Goal: Task Accomplishment & Management: Use online tool/utility

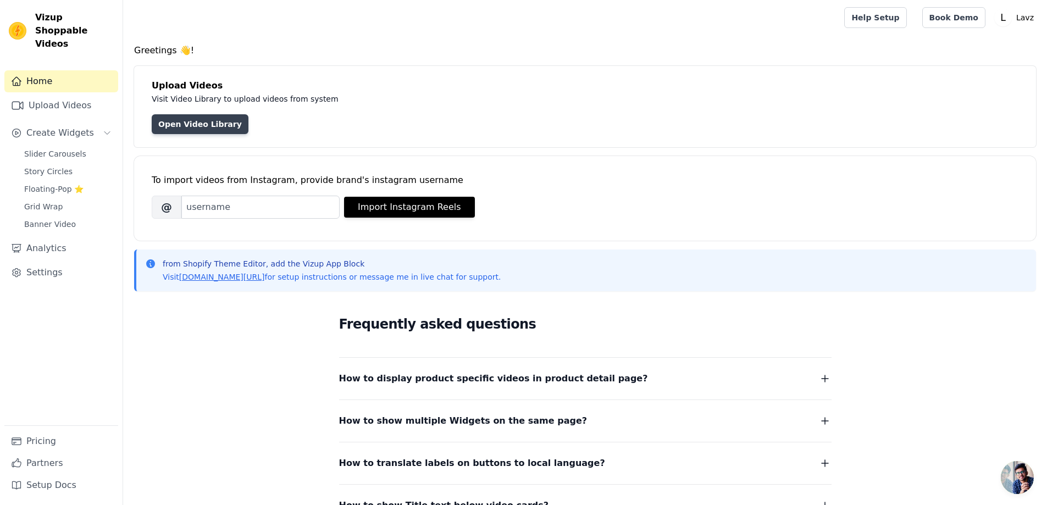
click at [184, 121] on link "Open Video Library" at bounding box center [200, 124] width 97 height 20
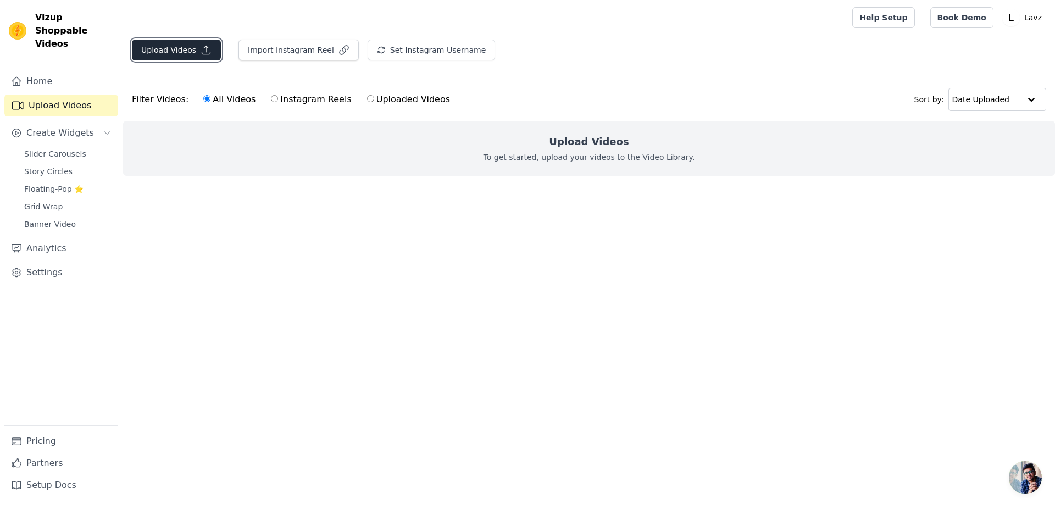
click at [166, 49] on button "Upload Videos" at bounding box center [176, 50] width 89 height 21
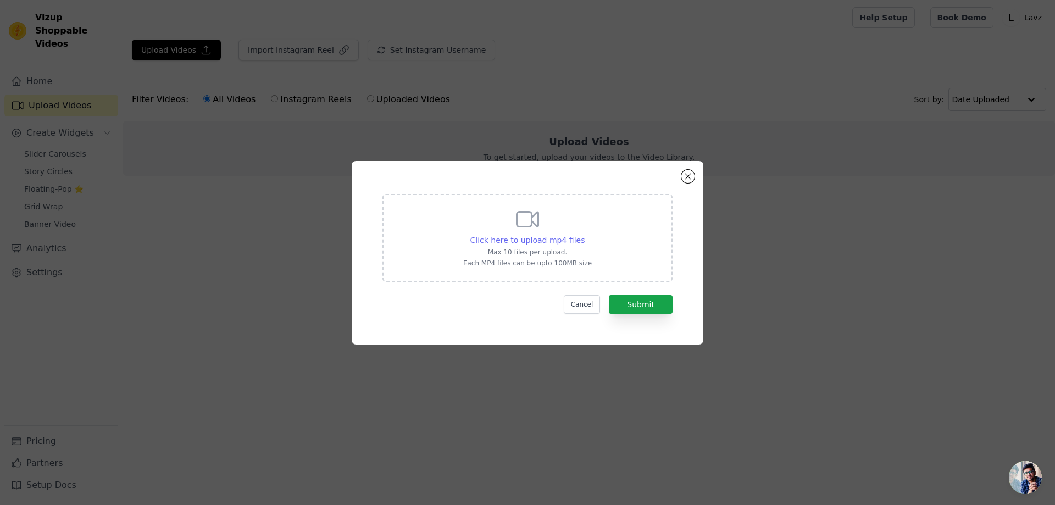
click at [517, 240] on span "Click here to upload mp4 files" at bounding box center [527, 240] width 115 height 9
click at [584, 235] on input "Click here to upload mp4 files Max 10 files per upload. Each MP4 files can be u…" at bounding box center [584, 234] width 1 height 1
type input "C:\fakepath\Video-758.mp4"
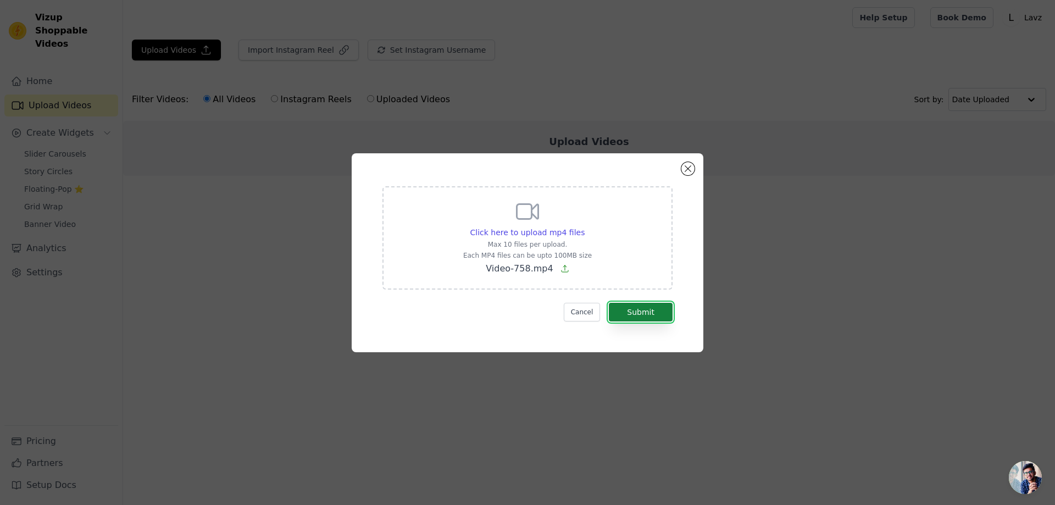
click at [653, 310] on button "Submit" at bounding box center [641, 312] width 64 height 19
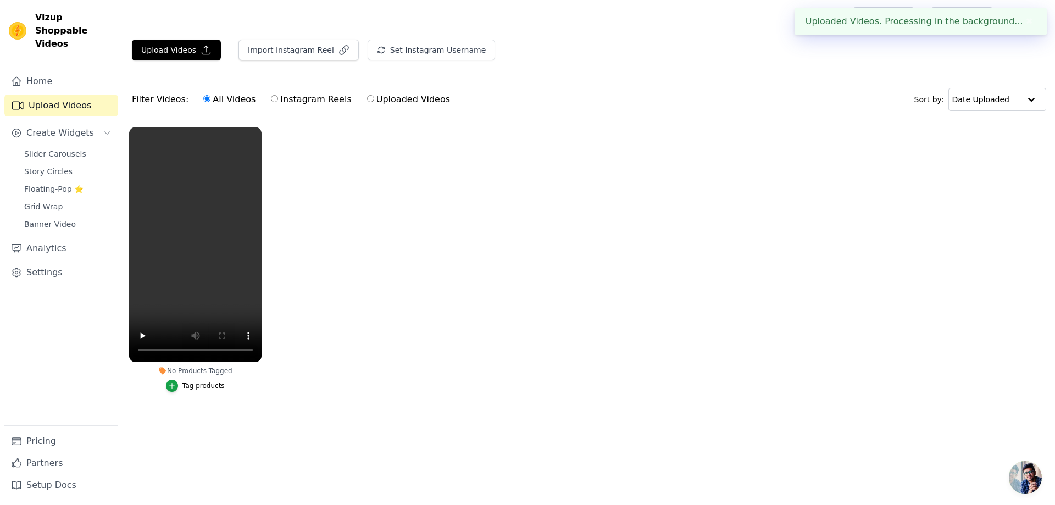
click at [185, 385] on div "Tag products" at bounding box center [203, 385] width 42 height 9
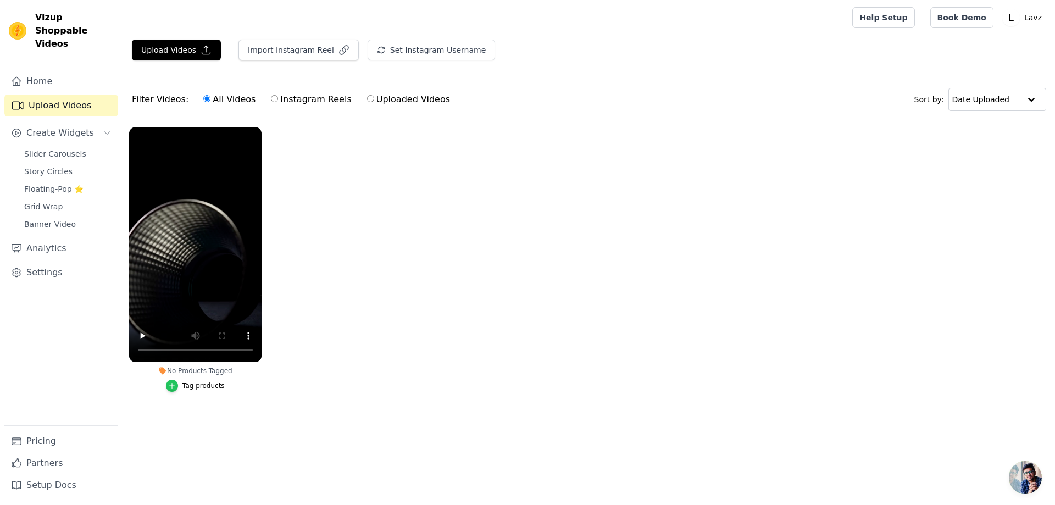
click at [173, 382] on icon "button" at bounding box center [172, 386] width 8 height 8
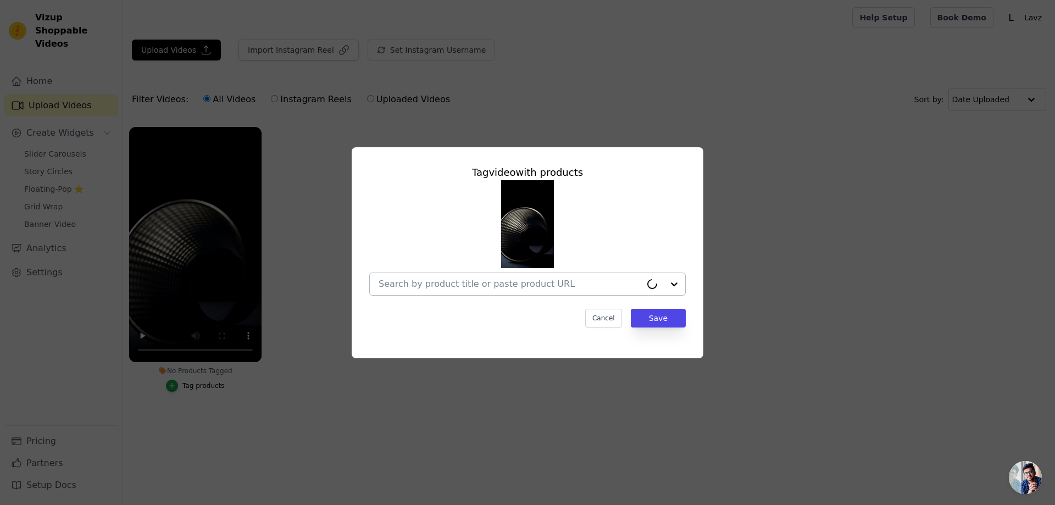
click at [564, 276] on div at bounding box center [510, 284] width 263 height 22
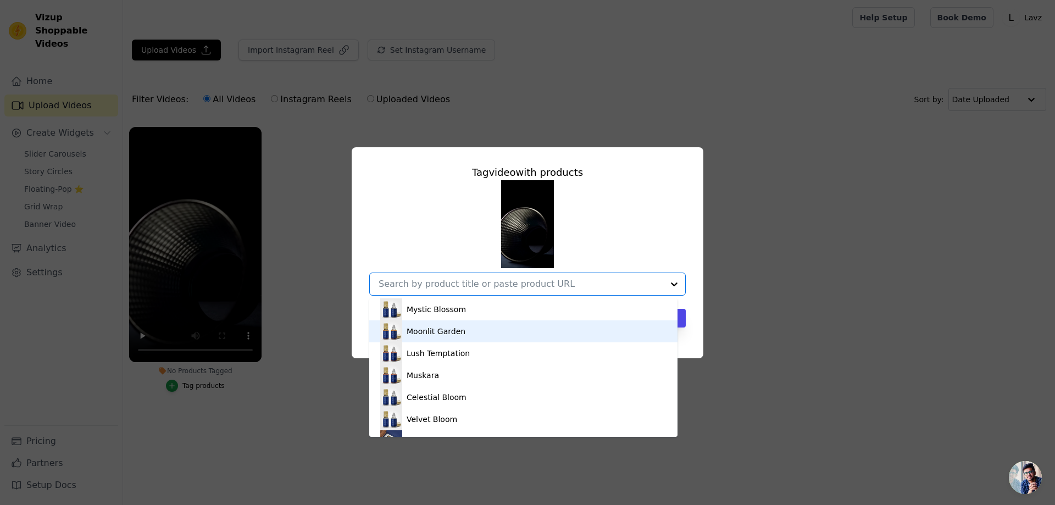
click at [442, 331] on div "Moonlit Garden" at bounding box center [436, 331] width 59 height 11
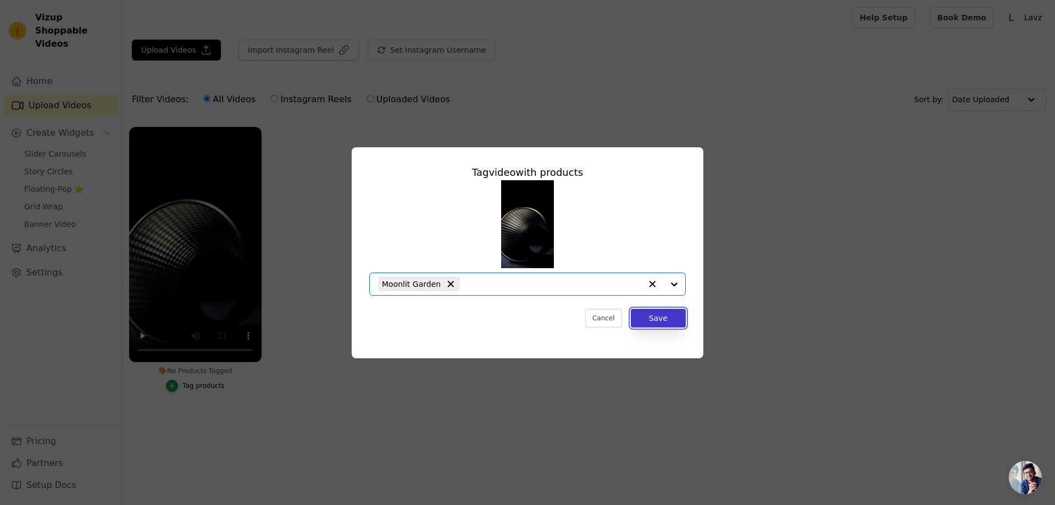
click at [670, 326] on button "Save" at bounding box center [658, 318] width 55 height 19
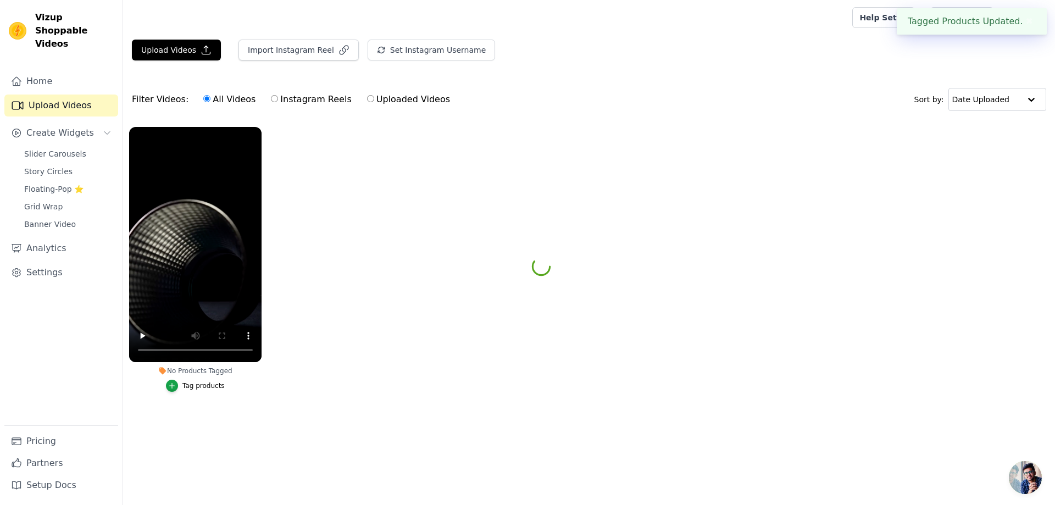
click at [654, 318] on ul "No Products Tagged Tag video with products Moonlit Garden Cancel Save Tag produ…" at bounding box center [589, 270] width 932 height 299
click at [55, 184] on span "Floating-Pop ⭐" at bounding box center [53, 189] width 59 height 11
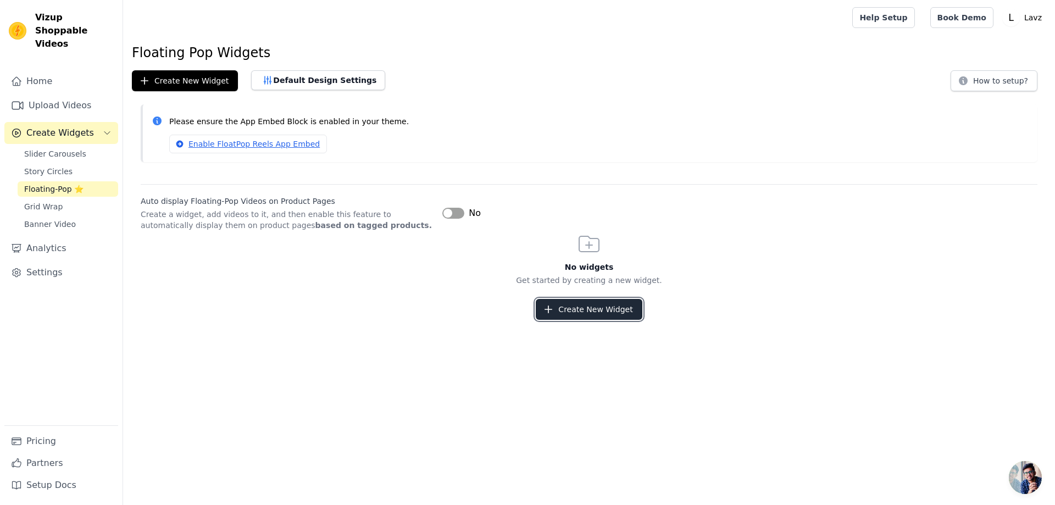
click at [601, 306] on button "Create New Widget" at bounding box center [589, 309] width 106 height 21
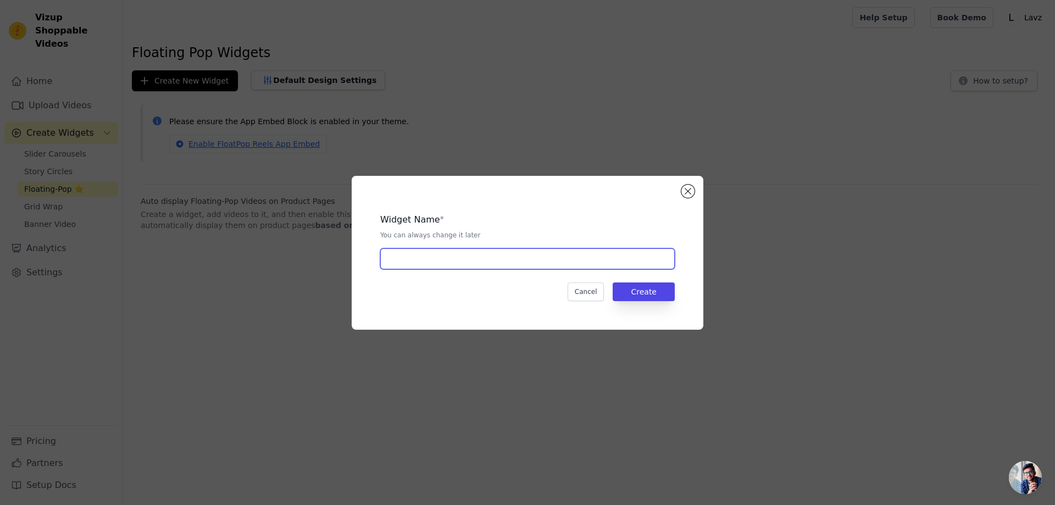
click at [506, 261] on input "text" at bounding box center [527, 258] width 295 height 21
type input "strip 1"
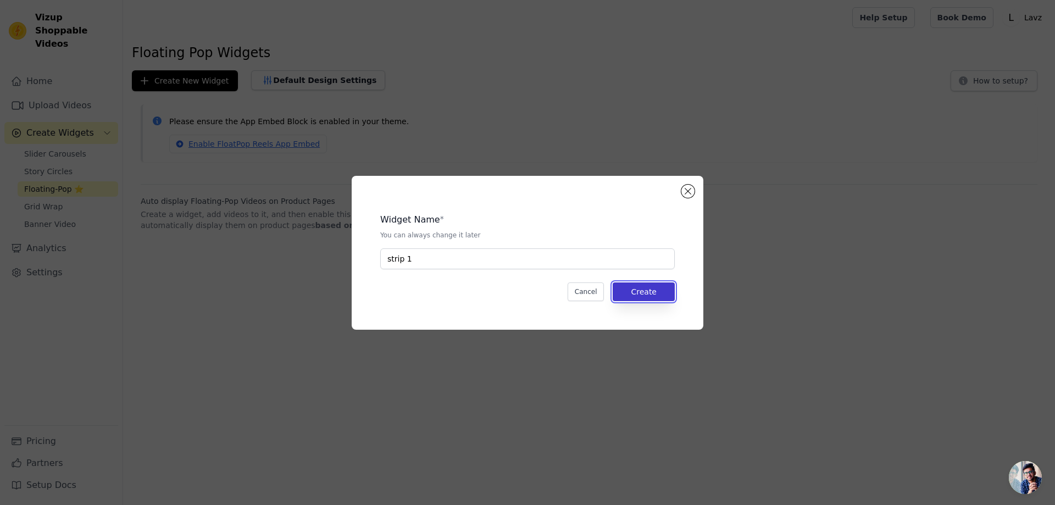
click at [637, 293] on button "Create" at bounding box center [644, 291] width 62 height 19
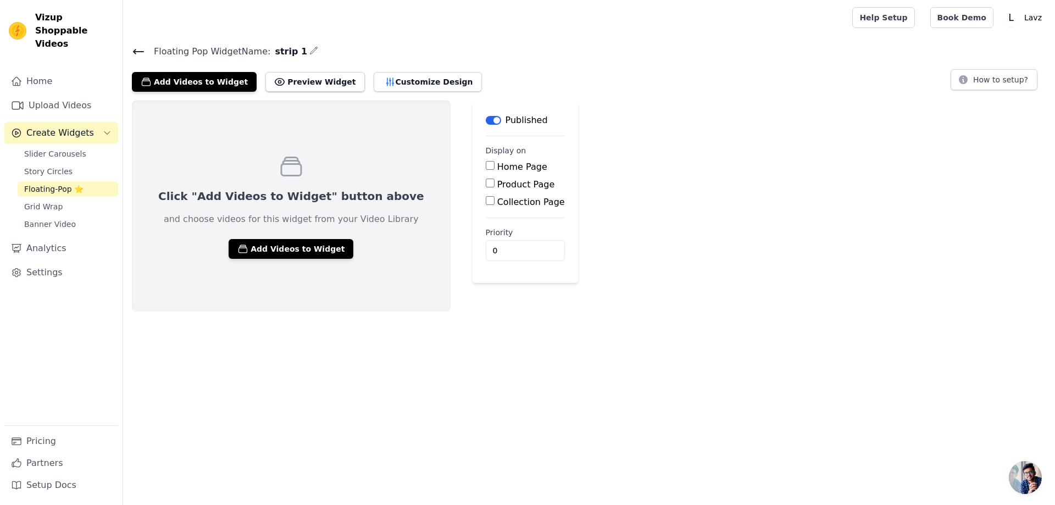
click at [486, 165] on input "Home Page" at bounding box center [490, 165] width 9 height 9
checkbox input "true"
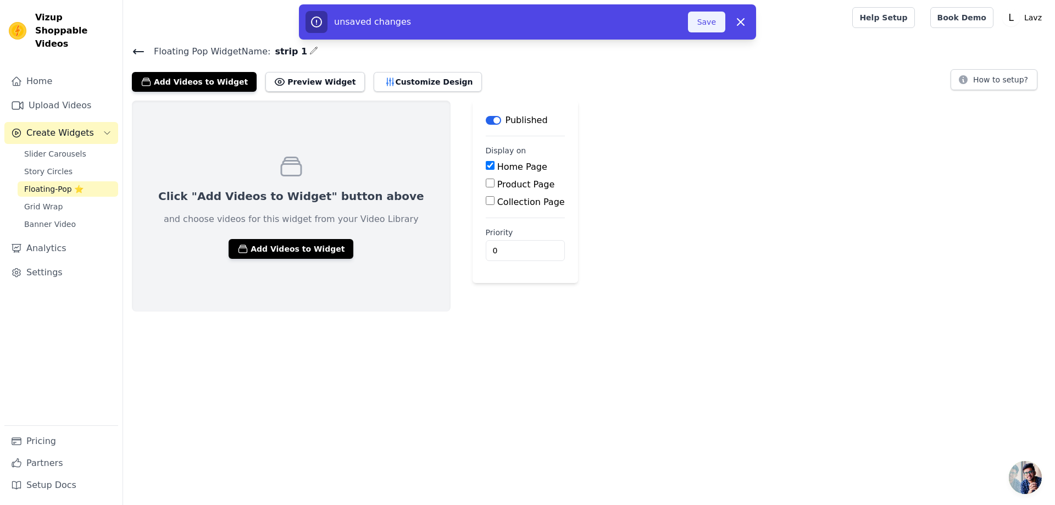
click at [709, 21] on button "Save" at bounding box center [706, 22] width 37 height 21
click at [705, 18] on button "Save" at bounding box center [706, 22] width 37 height 21
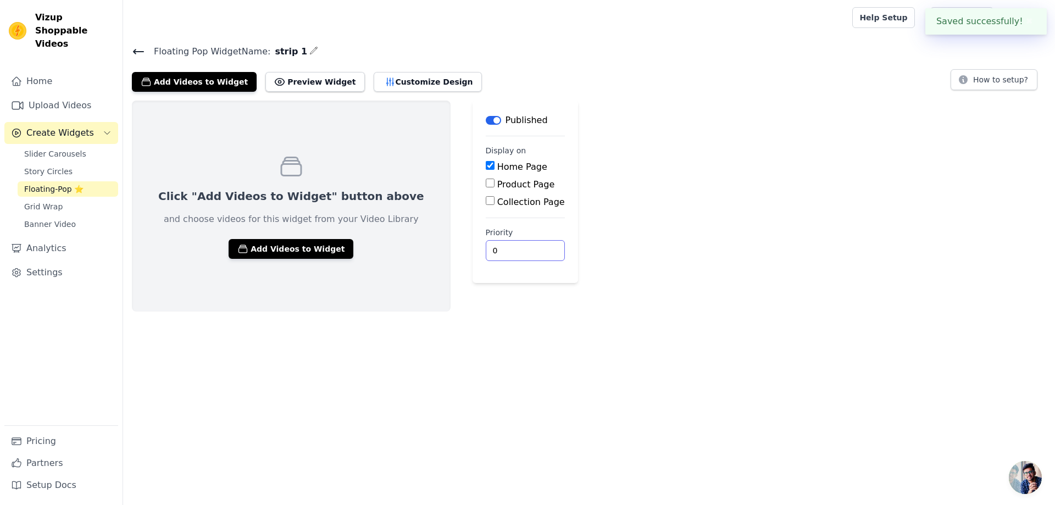
click at [486, 251] on input "0" at bounding box center [525, 250] width 79 height 21
click at [491, 250] on input "0" at bounding box center [525, 250] width 79 height 21
click at [491, 247] on input "1" at bounding box center [525, 250] width 79 height 21
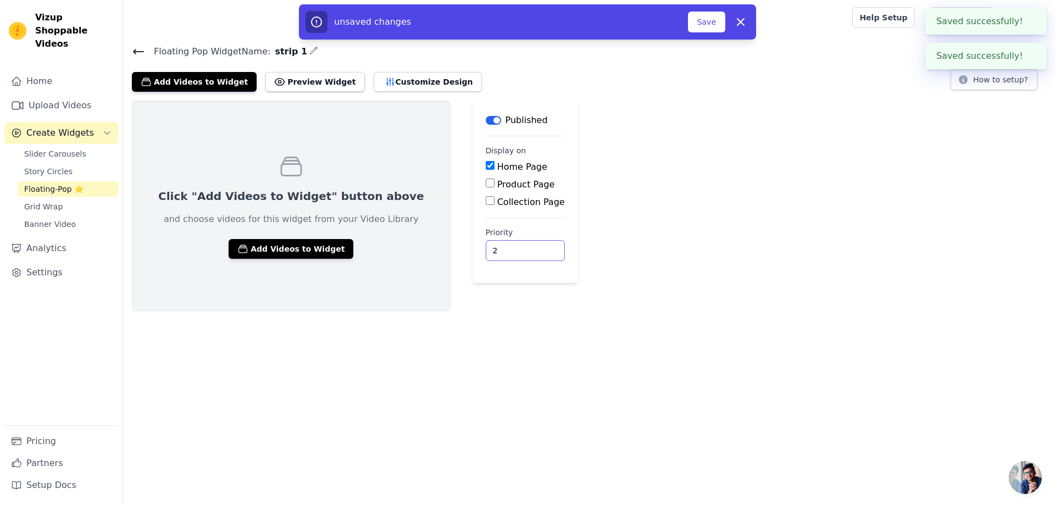
click at [491, 247] on input "2" at bounding box center [525, 250] width 79 height 21
click at [491, 247] on input "3" at bounding box center [525, 250] width 79 height 21
click at [491, 247] on input "4" at bounding box center [525, 250] width 79 height 21
click at [491, 247] on input "5" at bounding box center [525, 250] width 79 height 21
type input "6"
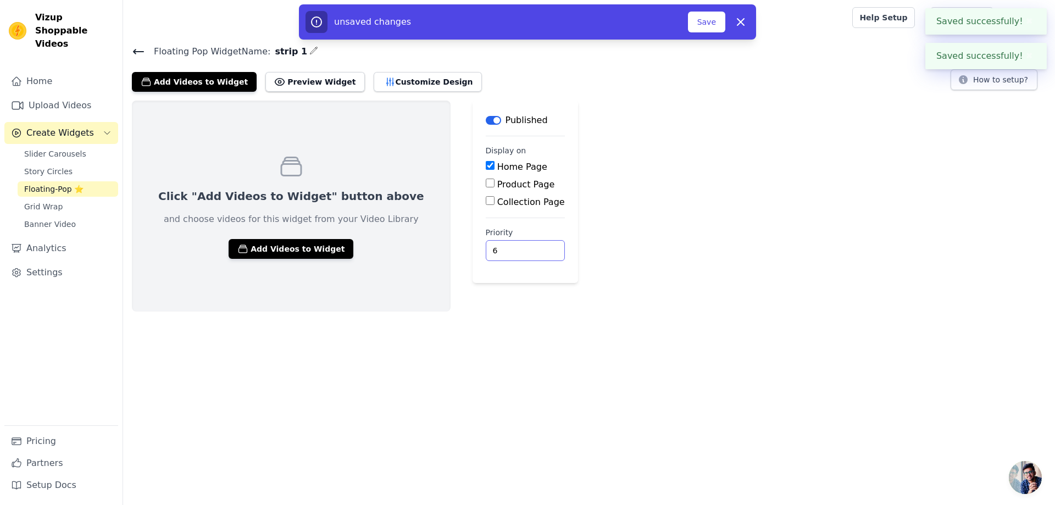
click at [491, 247] on input "6" at bounding box center [525, 250] width 79 height 21
click at [709, 16] on button "Save" at bounding box center [706, 22] width 37 height 21
click at [708, 18] on button "Save" at bounding box center [706, 22] width 37 height 21
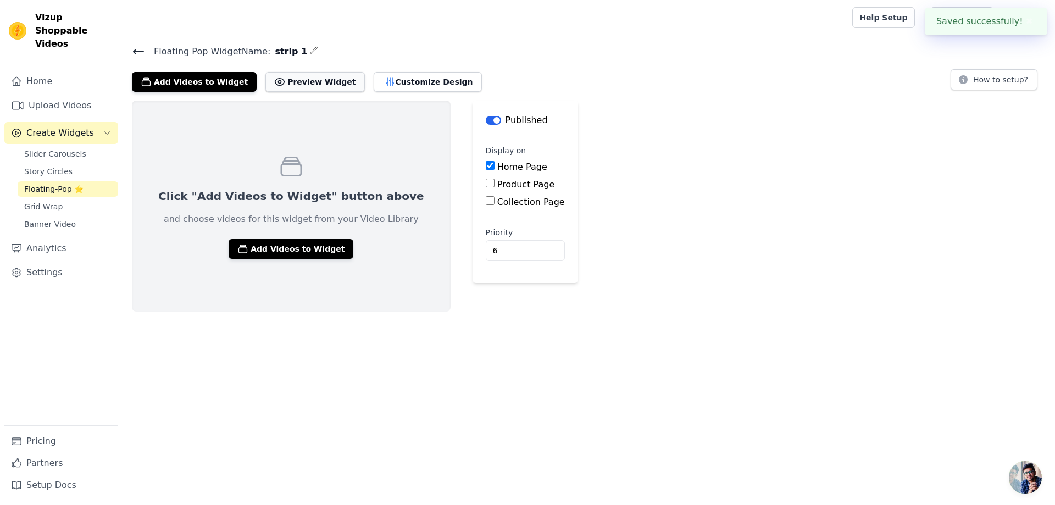
click at [278, 82] on button "Preview Widget" at bounding box center [314, 82] width 99 height 20
click at [136, 48] on icon at bounding box center [138, 51] width 13 height 13
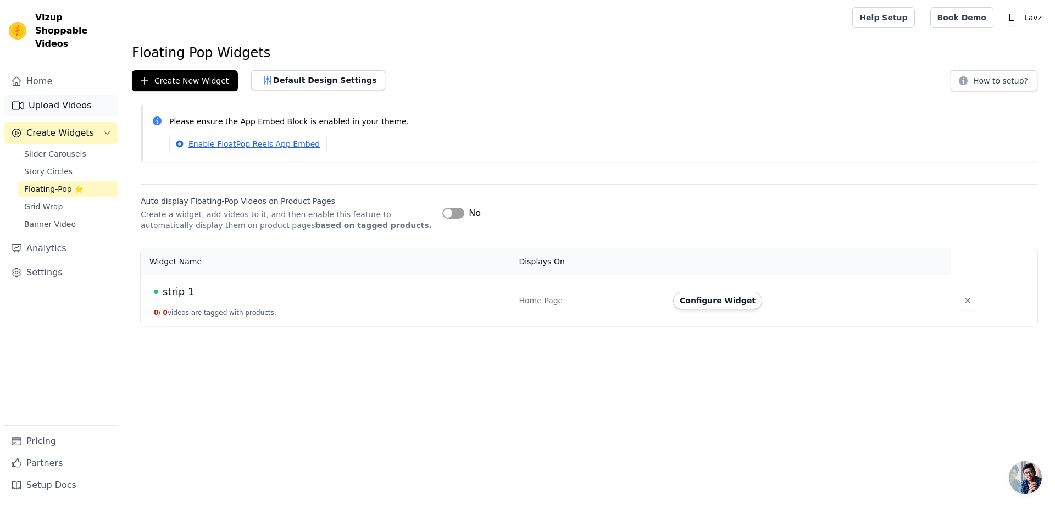
click at [69, 95] on link "Upload Videos" at bounding box center [61, 106] width 114 height 22
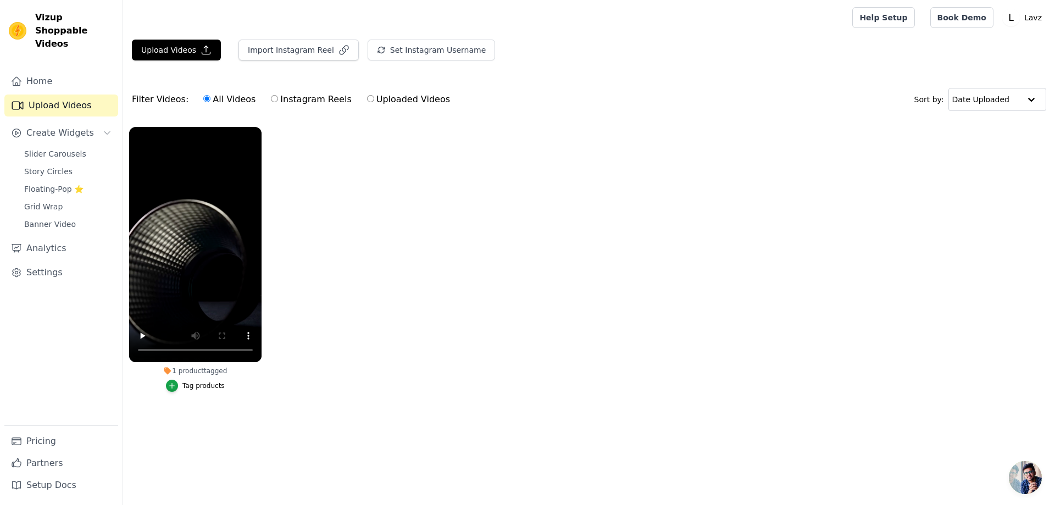
click at [73, 95] on link "Upload Videos" at bounding box center [61, 106] width 114 height 22
click at [77, 126] on span "Create Widgets" at bounding box center [60, 132] width 68 height 13
click at [55, 122] on button "Create Widgets" at bounding box center [61, 133] width 114 height 22
click at [48, 184] on span "Floating-Pop ⭐" at bounding box center [53, 189] width 59 height 11
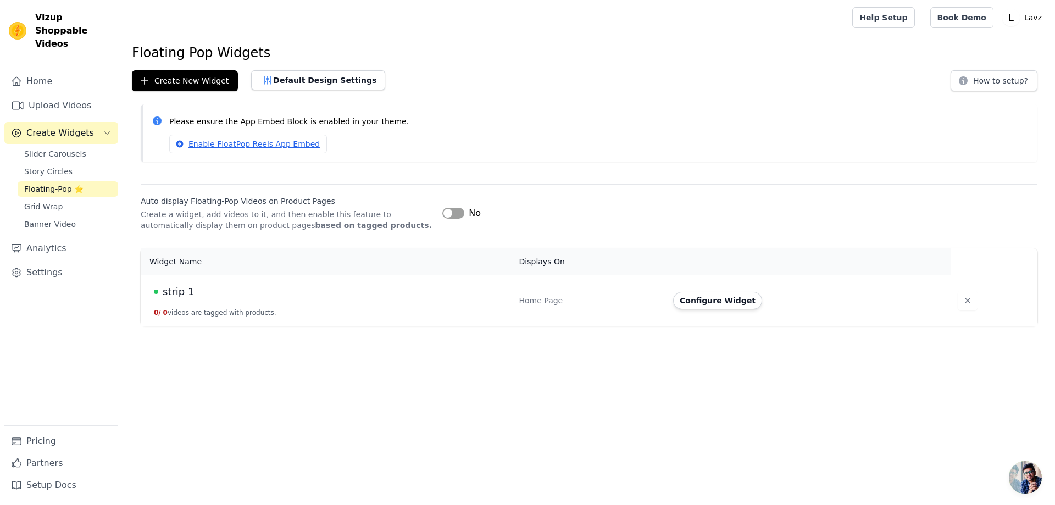
click at [293, 303] on td "strip 1 0 / 0 videos are tagged with products." at bounding box center [327, 300] width 372 height 51
click at [698, 295] on button "Configure Widget" at bounding box center [717, 301] width 89 height 18
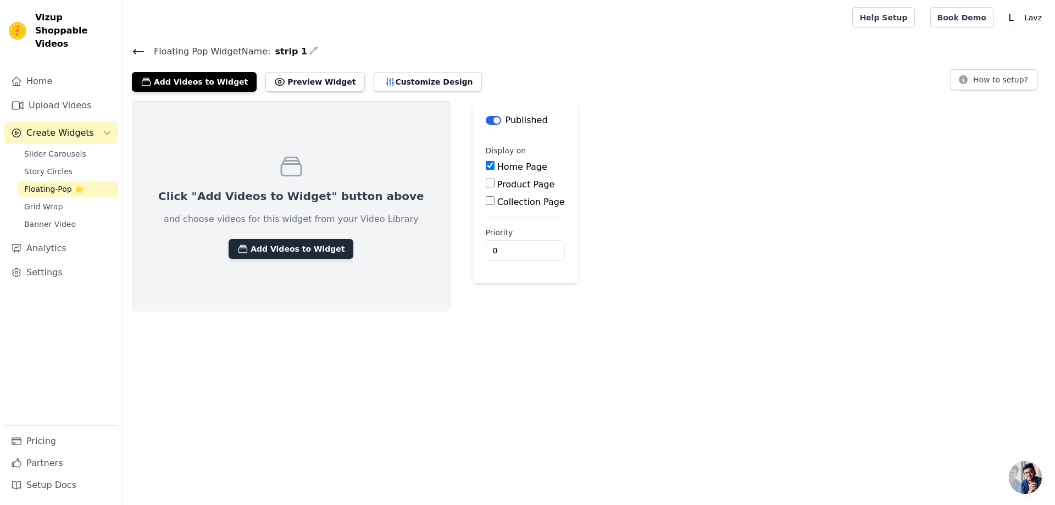
click at [265, 251] on button "Add Videos to Widget" at bounding box center [291, 249] width 125 height 20
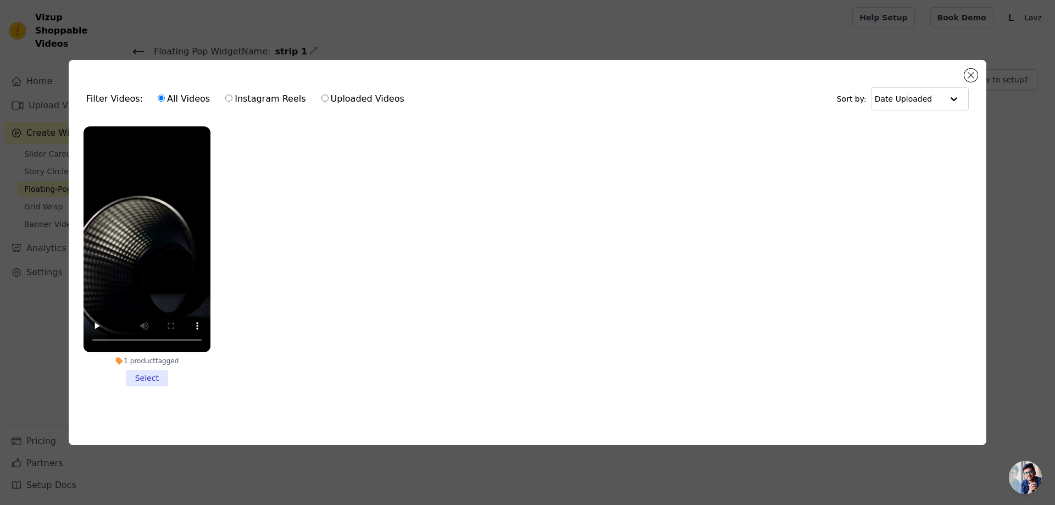
click at [148, 377] on li "1 product tagged Select" at bounding box center [147, 256] width 127 height 260
click at [0, 0] on input "1 product tagged Select" at bounding box center [0, 0] width 0 height 0
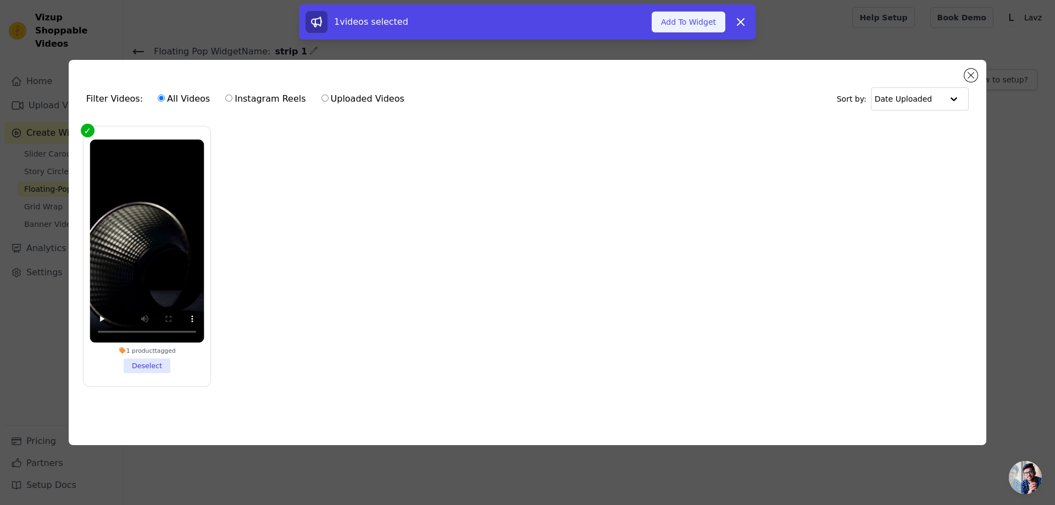
click at [692, 22] on button "Add To Widget" at bounding box center [689, 22] width 74 height 21
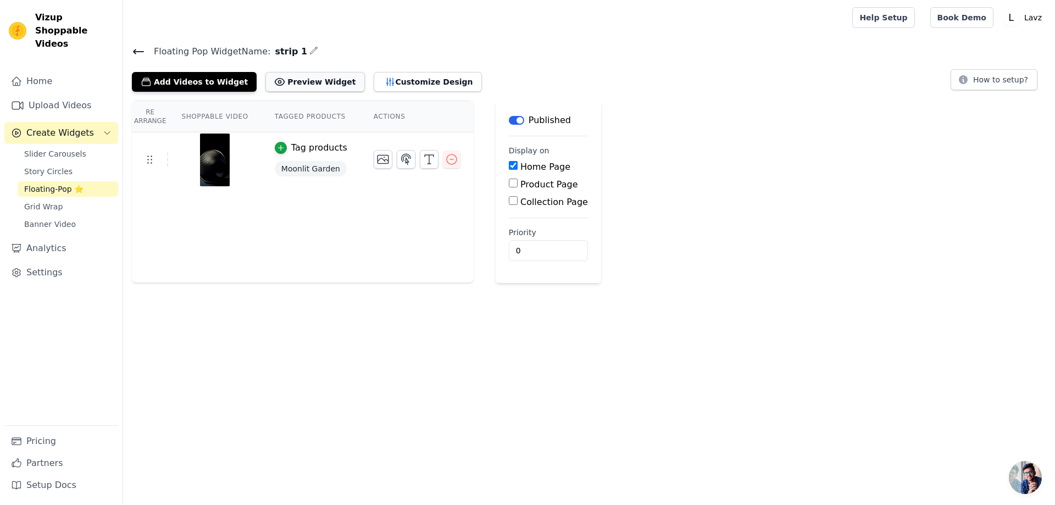
click at [307, 74] on button "Preview Widget" at bounding box center [314, 82] width 99 height 20
click at [399, 81] on button "Customize Design" at bounding box center [428, 82] width 108 height 20
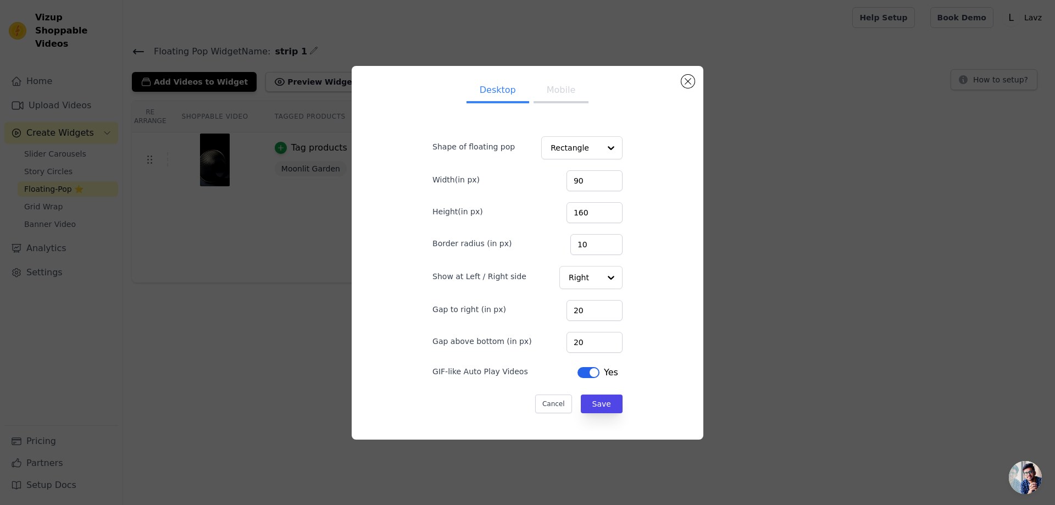
click at [558, 87] on button "Mobile" at bounding box center [561, 91] width 55 height 24
click at [489, 90] on button "Desktop" at bounding box center [498, 91] width 63 height 24
click at [603, 277] on div at bounding box center [610, 277] width 22 height 22
click at [642, 260] on div "Desktop Mobile Shape of floating pop Rectangle Width(in px) 90 Height(in px) 16…" at bounding box center [527, 253] width 334 height 356
drag, startPoint x: 570, startPoint y: 179, endPoint x: 617, endPoint y: 186, distance: 46.6
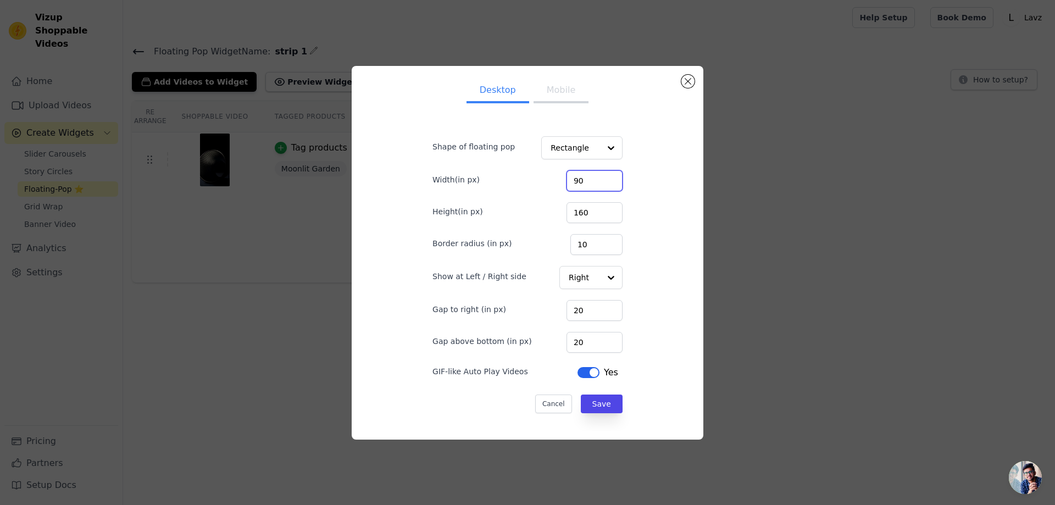
click at [570, 179] on input "90" at bounding box center [595, 180] width 56 height 21
type input "10"
click at [574, 211] on input "160" at bounding box center [595, 212] width 56 height 21
type input "170"
click at [599, 406] on button "Save" at bounding box center [602, 404] width 42 height 19
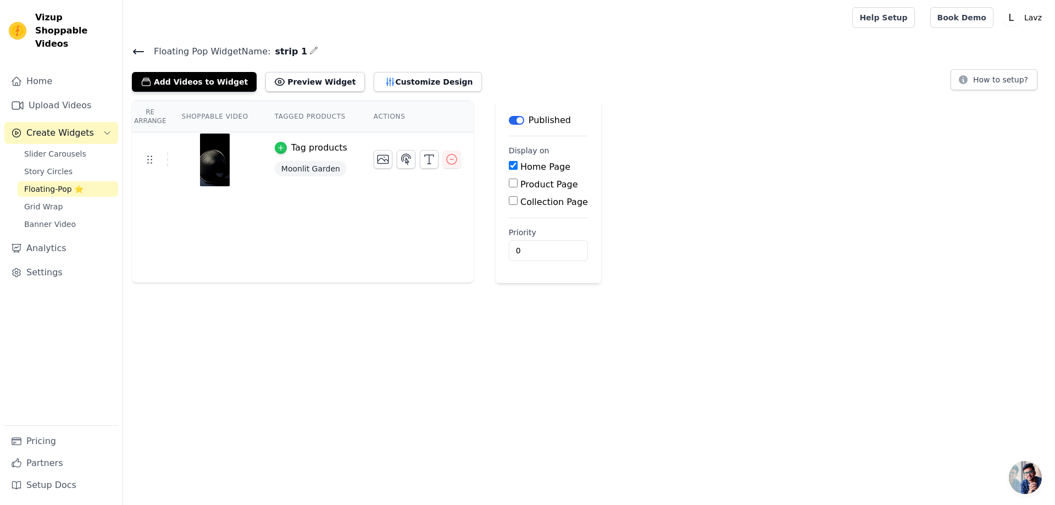
click at [277, 145] on icon "button" at bounding box center [281, 148] width 8 height 8
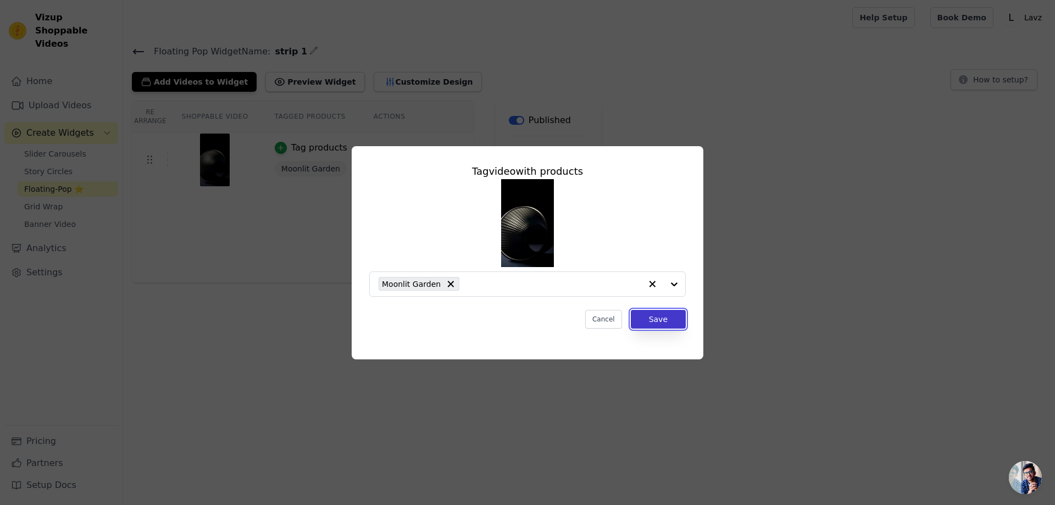
click at [666, 314] on button "Save" at bounding box center [658, 319] width 55 height 19
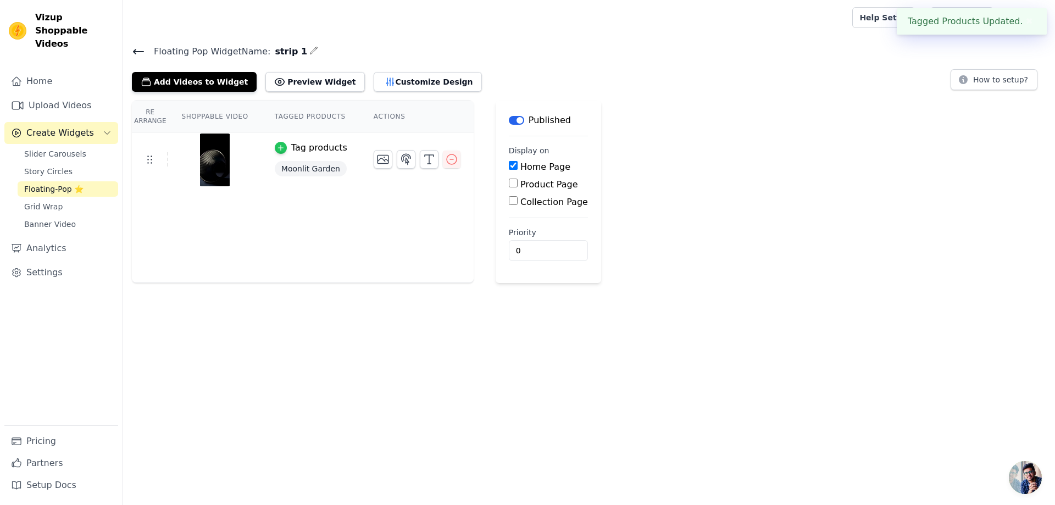
click at [277, 145] on icon "button" at bounding box center [281, 148] width 8 height 8
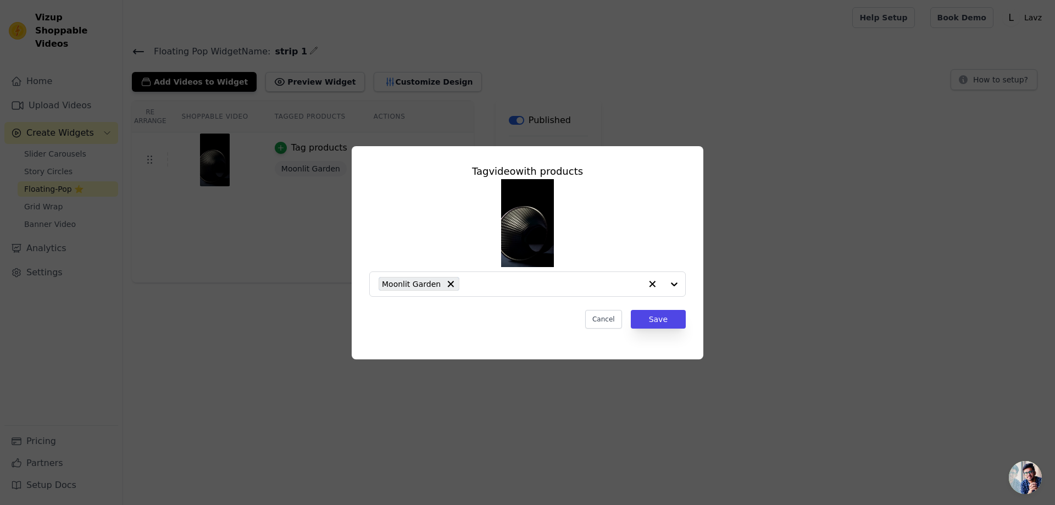
click at [766, 281] on div "Tag video with products Moonlit Garden Cancel Save" at bounding box center [528, 253] width 1020 height 248
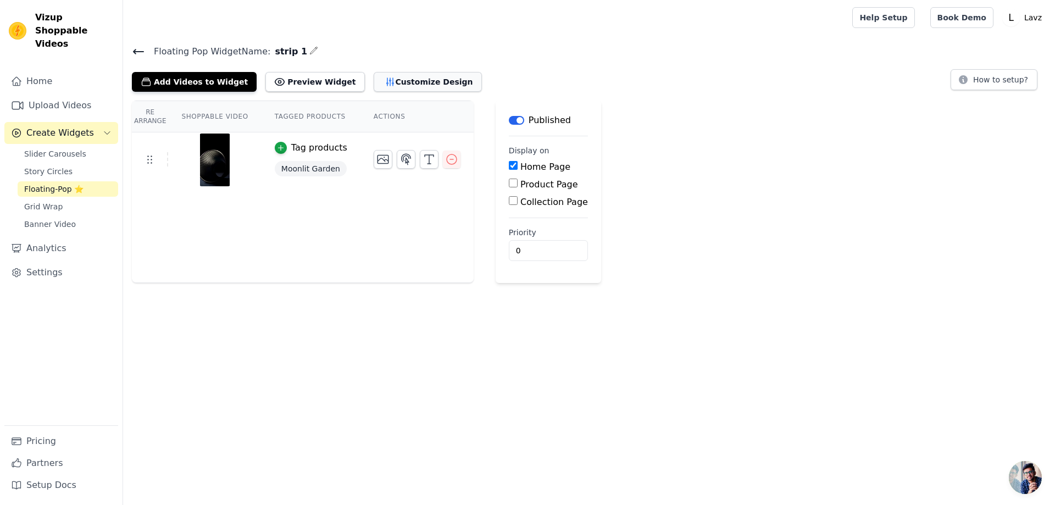
click at [385, 79] on icon "button" at bounding box center [390, 81] width 11 height 11
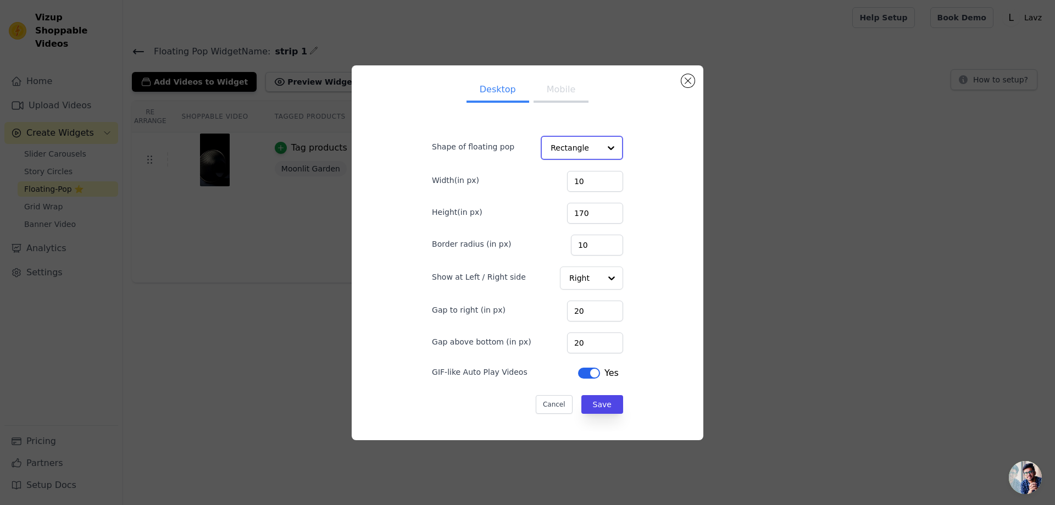
click at [567, 144] on input "Shape of floating pop" at bounding box center [575, 148] width 49 height 22
click at [791, 251] on div "Desktop Mobile Shape of floating pop Rectangle Circle Option Rectangle, selecte…" at bounding box center [528, 252] width 1020 height 409
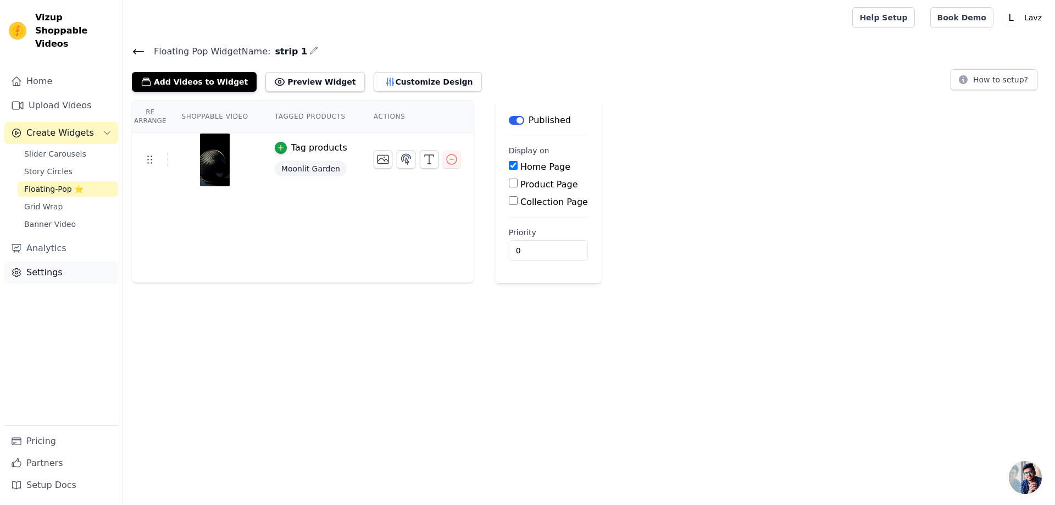
click at [75, 262] on link "Settings" at bounding box center [61, 273] width 114 height 22
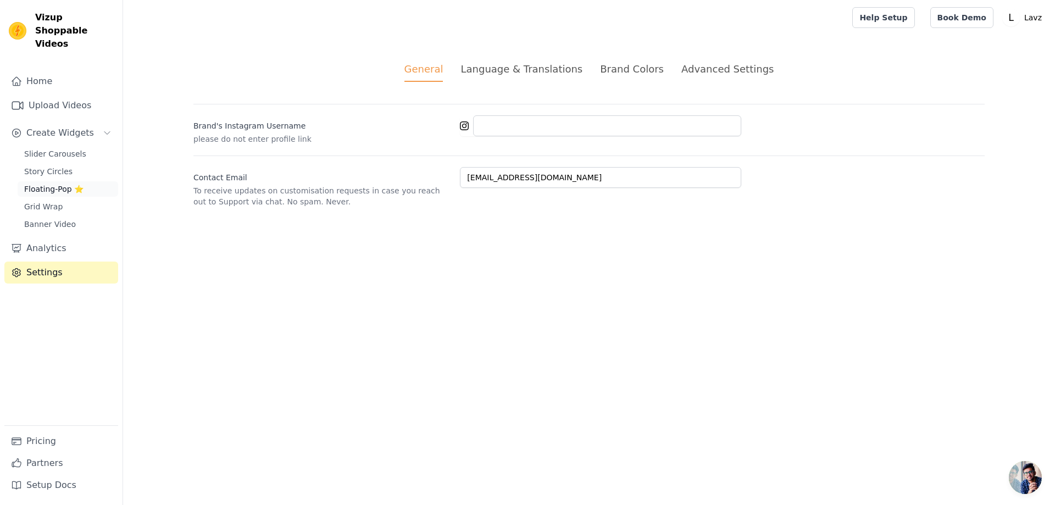
click at [66, 184] on span "Floating-Pop ⭐" at bounding box center [53, 189] width 59 height 11
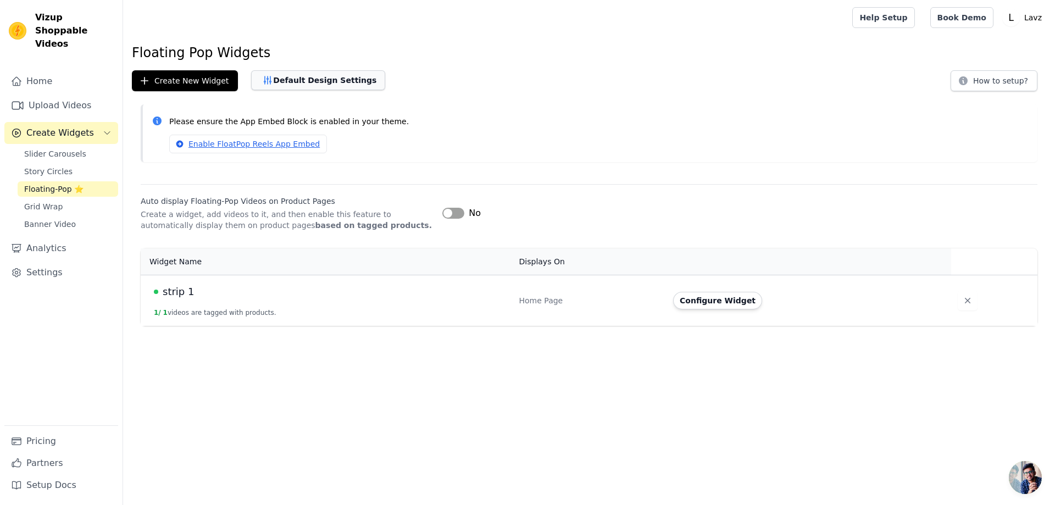
click at [301, 71] on button "Default Design Settings" at bounding box center [318, 80] width 134 height 20
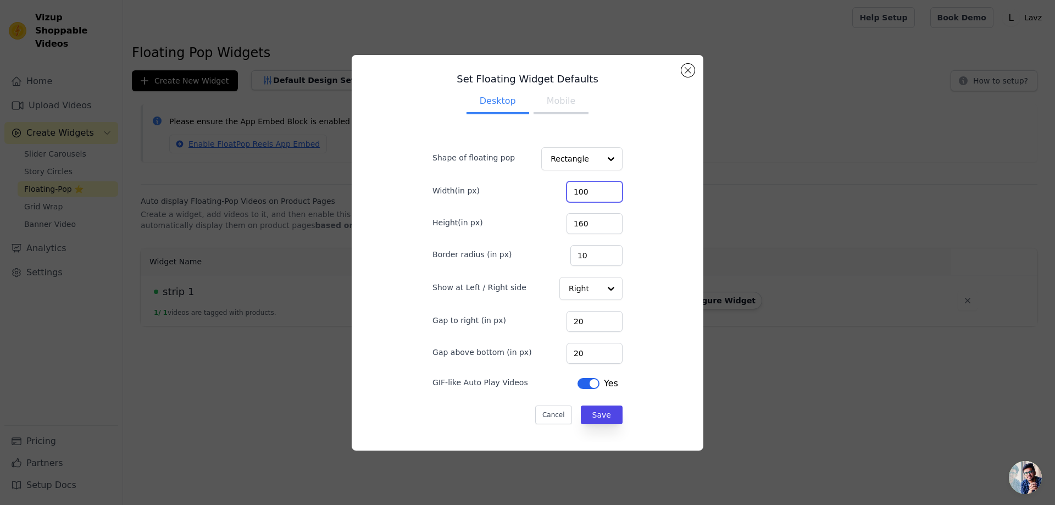
type input "100"
click at [603, 189] on input "100" at bounding box center [595, 191] width 56 height 21
click at [593, 413] on button "Save" at bounding box center [602, 415] width 42 height 19
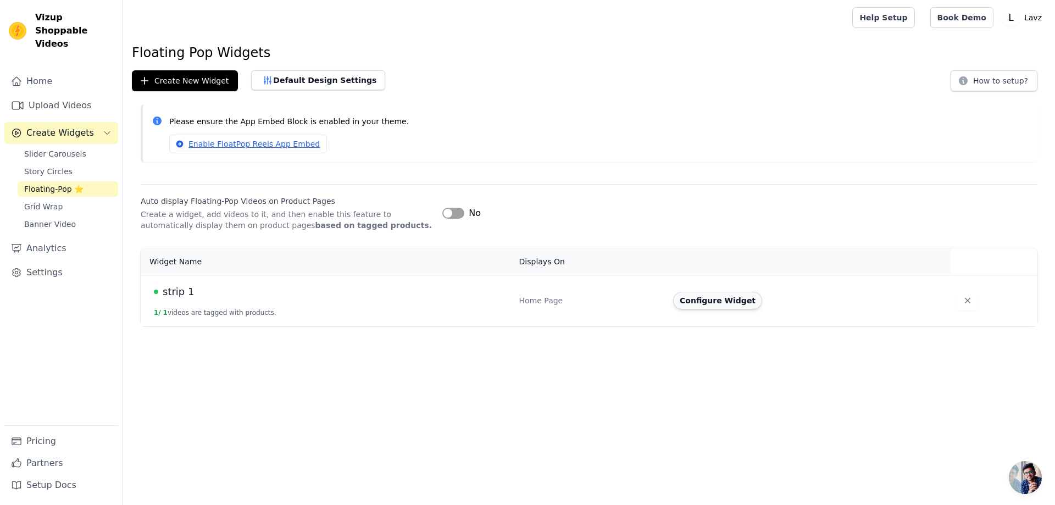
click at [698, 302] on button "Configure Widget" at bounding box center [717, 301] width 89 height 18
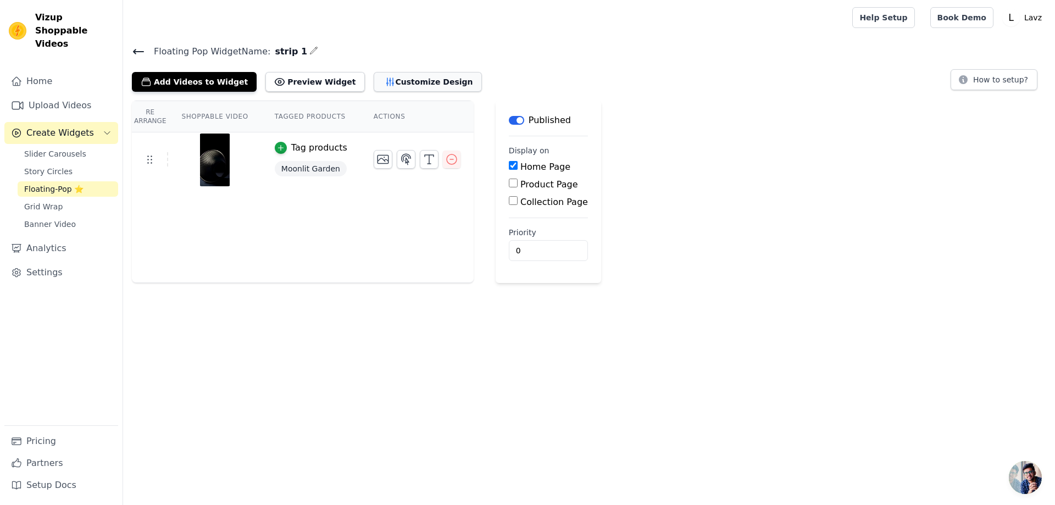
click at [401, 81] on button "Customize Design" at bounding box center [428, 82] width 108 height 20
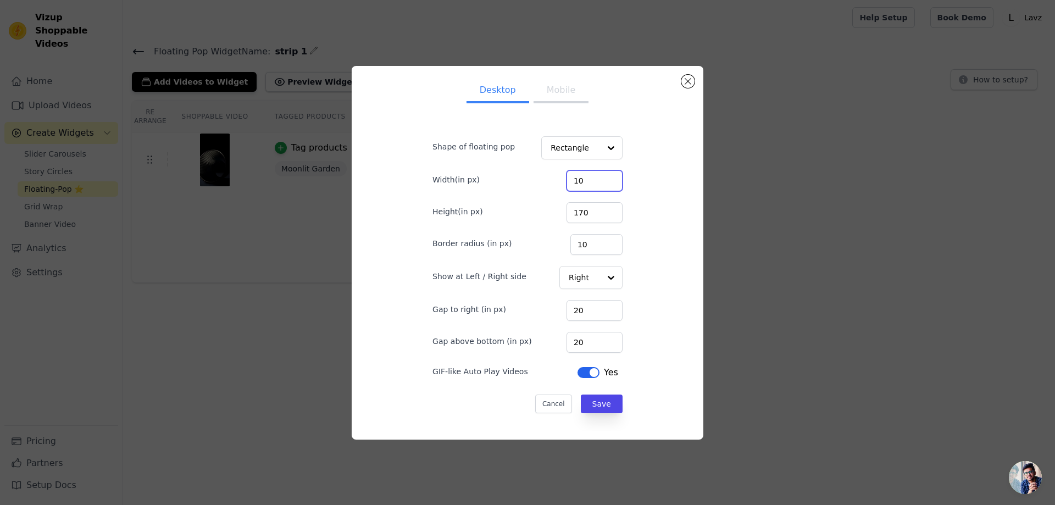
click at [589, 181] on input "10" at bounding box center [595, 180] width 56 height 21
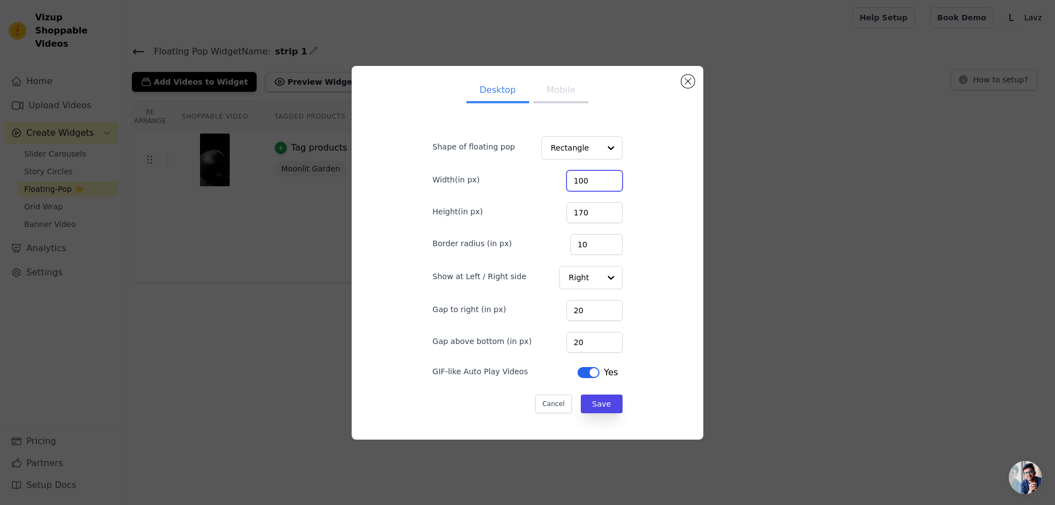
click at [603, 178] on input "100" at bounding box center [595, 180] width 56 height 21
click at [603, 178] on input "101" at bounding box center [595, 180] width 56 height 21
click at [603, 178] on input "102" at bounding box center [595, 180] width 56 height 21
click at [598, 185] on input "101" at bounding box center [595, 180] width 56 height 21
type input "100"
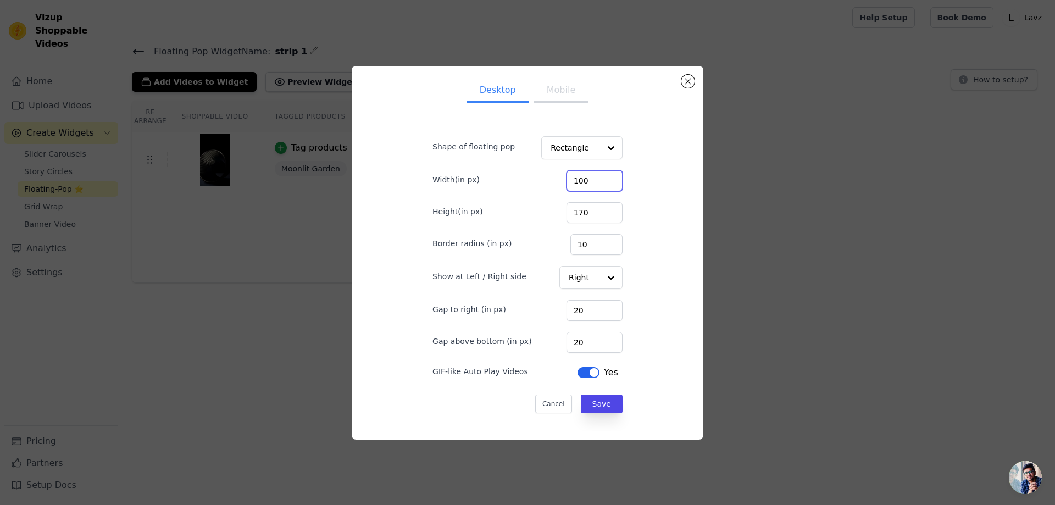
click at [599, 184] on input "100" at bounding box center [595, 180] width 56 height 21
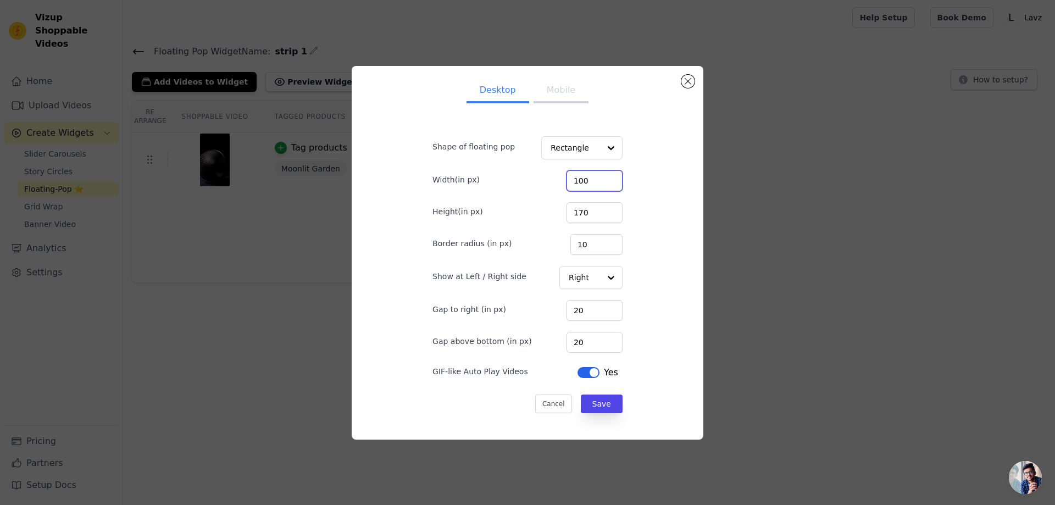
click at [585, 184] on input "100" at bounding box center [595, 180] width 56 height 21
click at [596, 399] on button "Save" at bounding box center [602, 404] width 42 height 19
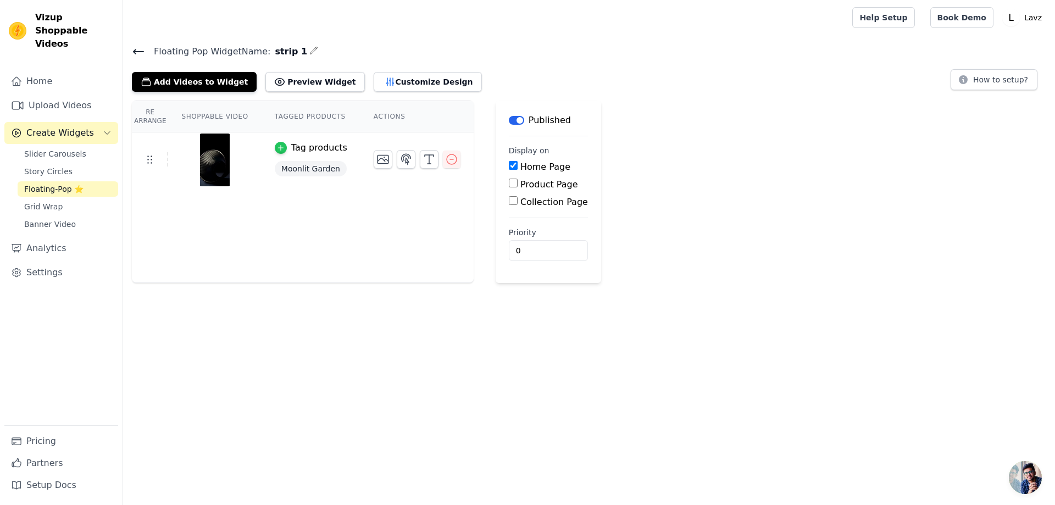
click at [277, 148] on icon "button" at bounding box center [281, 148] width 8 height 8
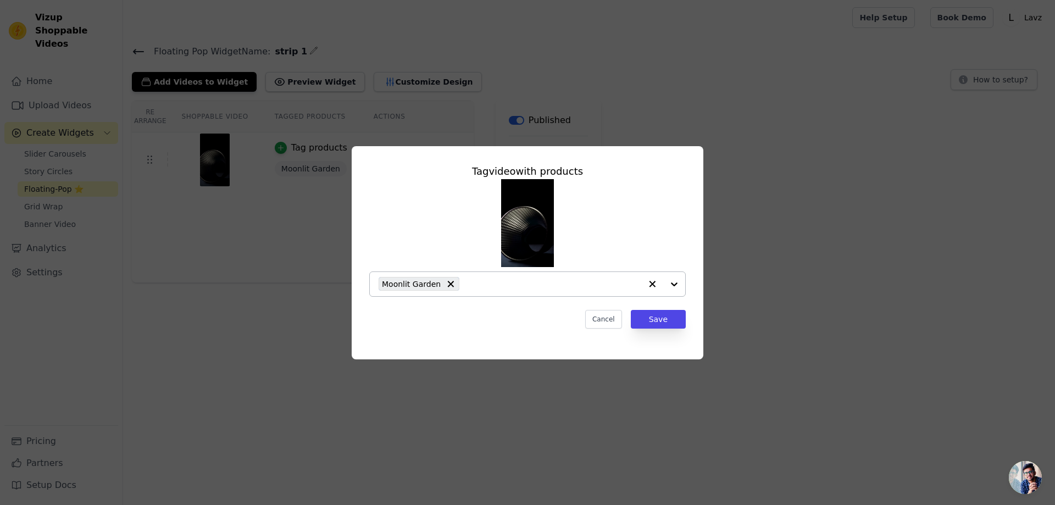
click at [479, 282] on input "text" at bounding box center [553, 283] width 176 height 13
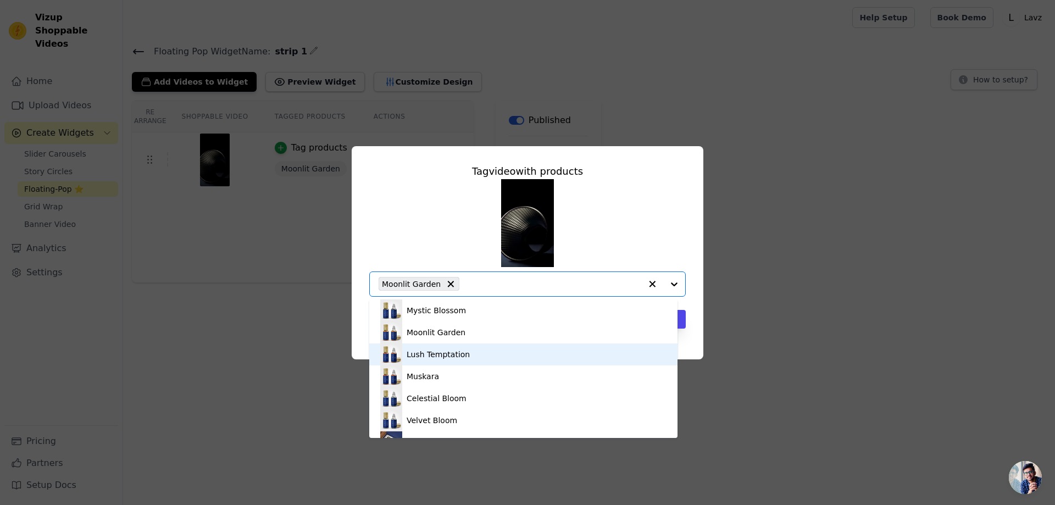
click at [431, 353] on div "Lush Temptation" at bounding box center [438, 354] width 63 height 11
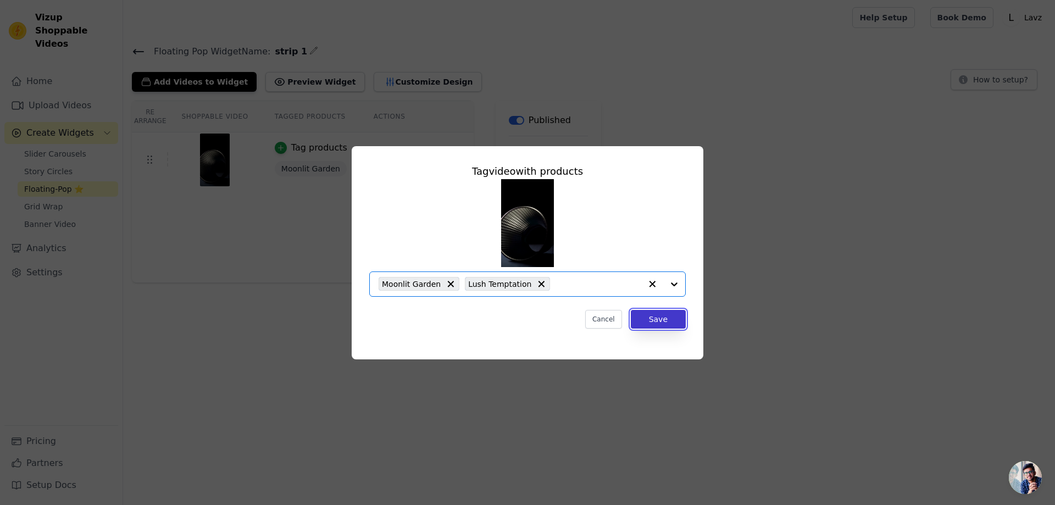
click at [662, 324] on button "Save" at bounding box center [658, 319] width 55 height 19
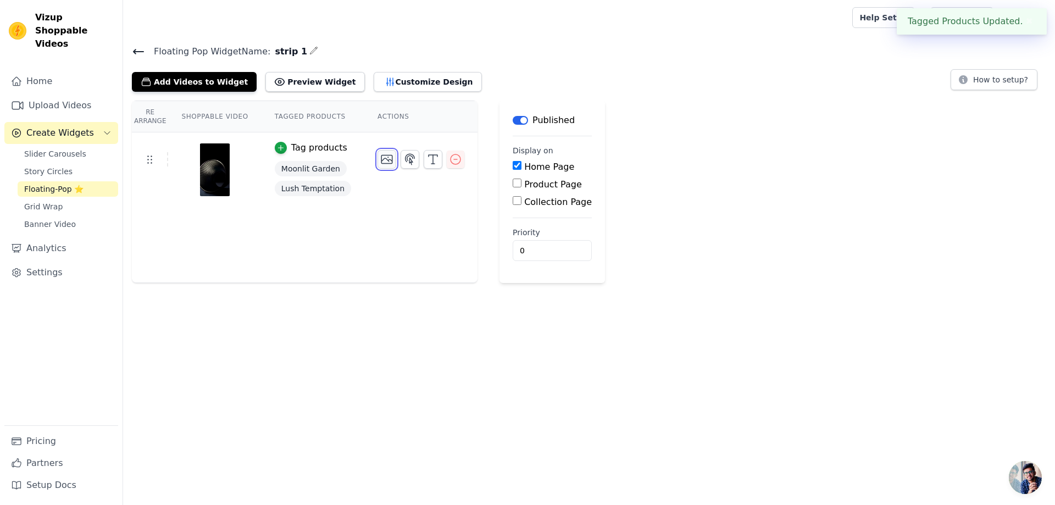
click at [381, 156] on icon "button" at bounding box center [386, 160] width 11 height 8
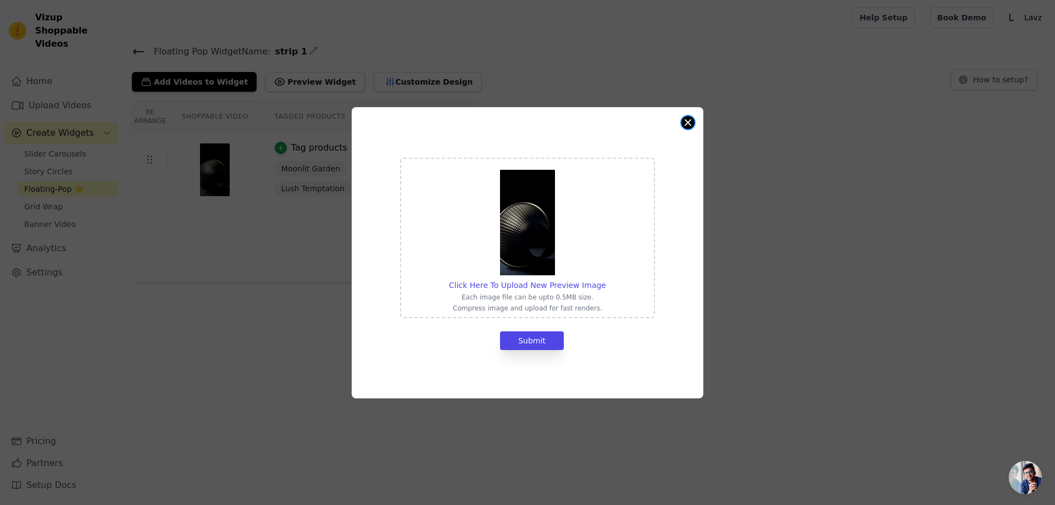
click at [688, 121] on button "Close modal" at bounding box center [687, 122] width 13 height 13
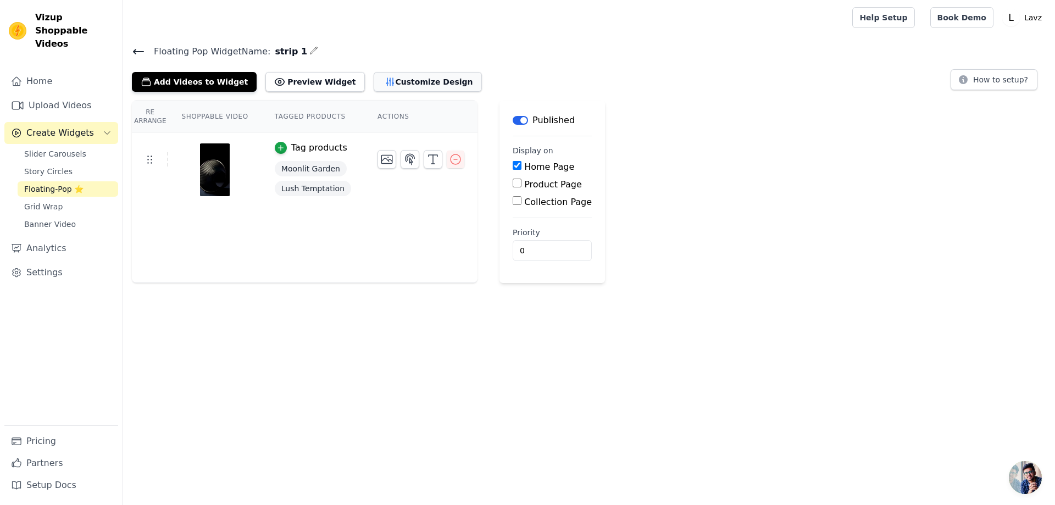
click at [374, 80] on button "Customize Design" at bounding box center [428, 82] width 108 height 20
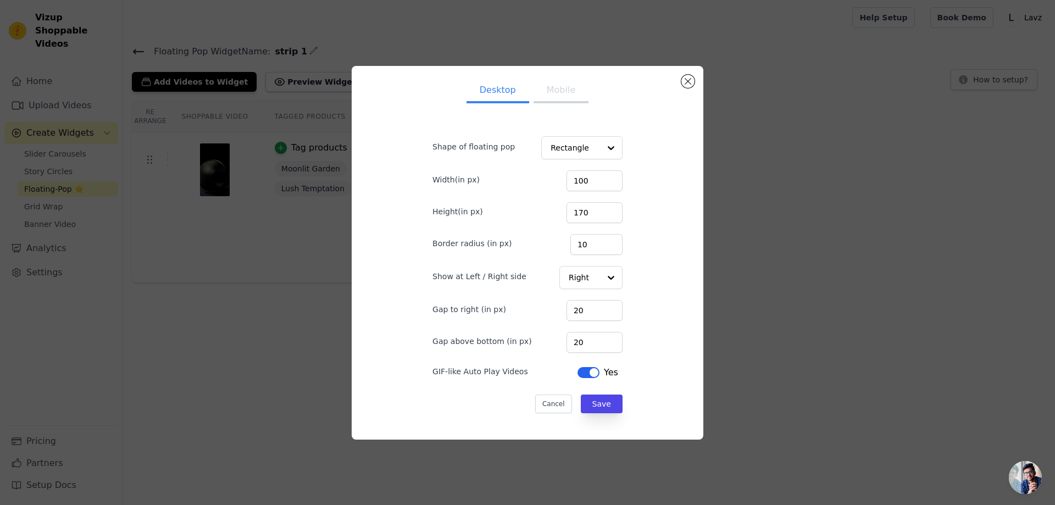
click at [562, 93] on button "Mobile" at bounding box center [561, 91] width 55 height 24
click at [692, 79] on button "Close modal" at bounding box center [687, 81] width 13 height 13
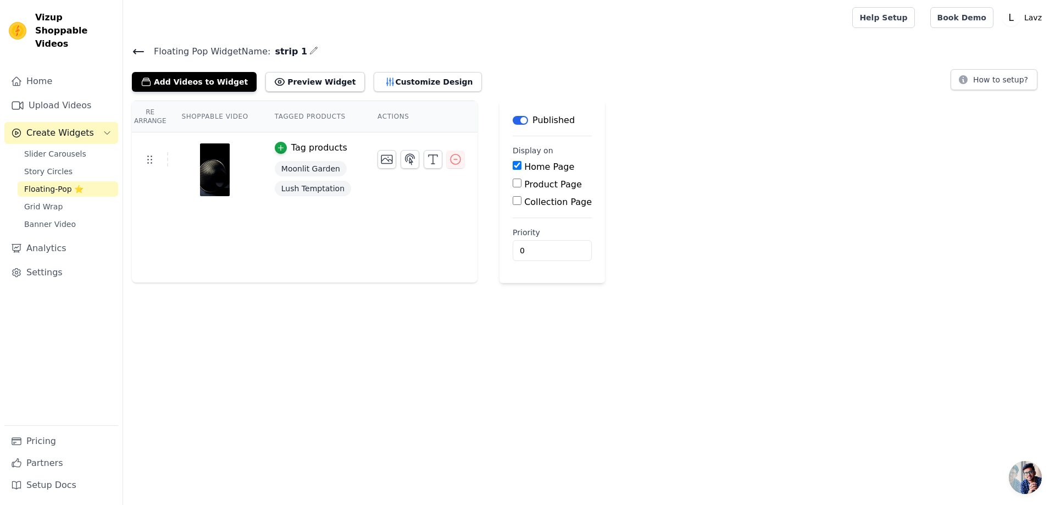
click at [298, 111] on th "Tagged Products" at bounding box center [313, 116] width 103 height 31
click at [364, 114] on th "Actions" at bounding box center [420, 116] width 113 height 31
click at [255, 227] on div "Re Arrange Shoppable Video Tagged Products Actions Tag products Moonlit Garden …" at bounding box center [305, 192] width 346 height 182
click at [149, 163] on icon at bounding box center [149, 159] width 13 height 13
click at [59, 148] on span "Slider Carousels" at bounding box center [55, 153] width 62 height 11
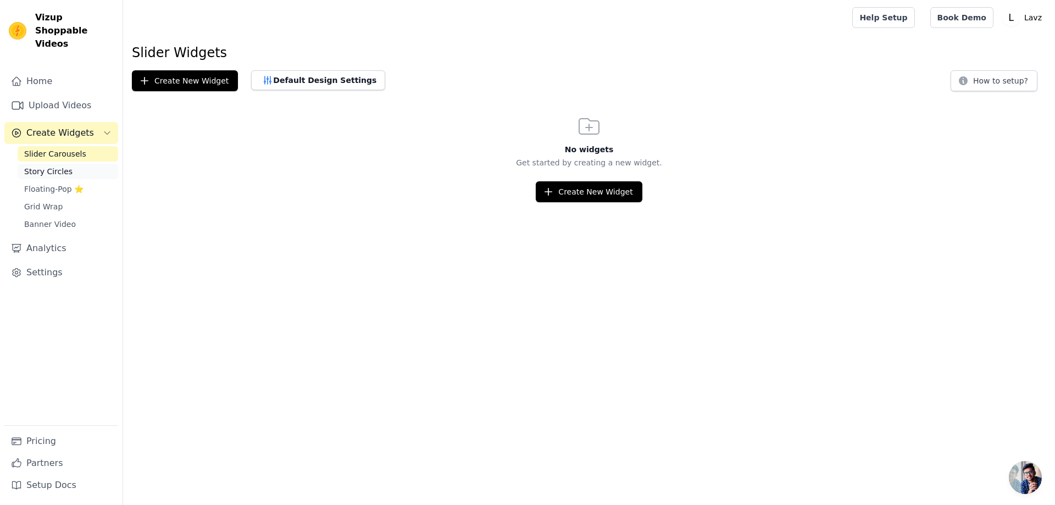
click at [57, 166] on span "Story Circles" at bounding box center [48, 171] width 48 height 11
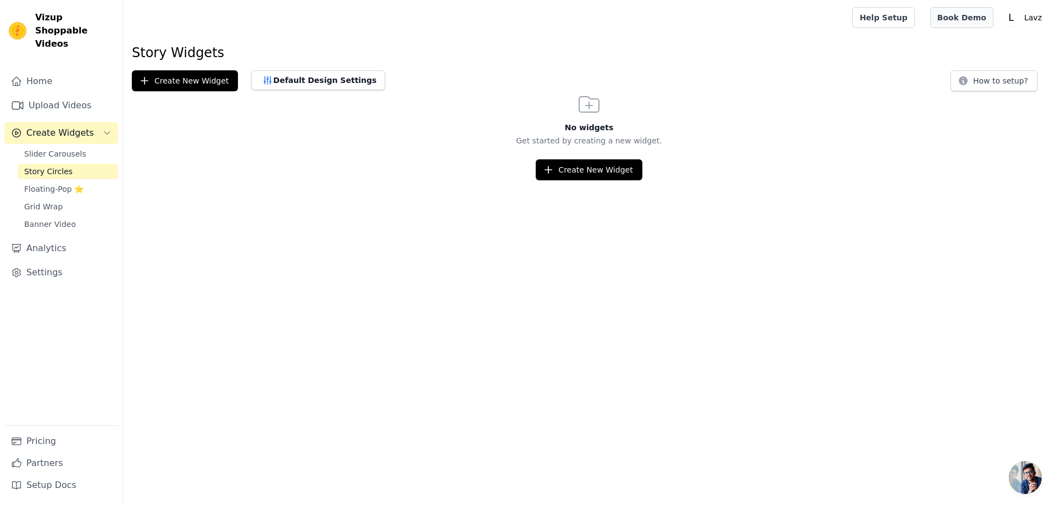
click at [966, 13] on link "Book Demo" at bounding box center [961, 17] width 63 height 21
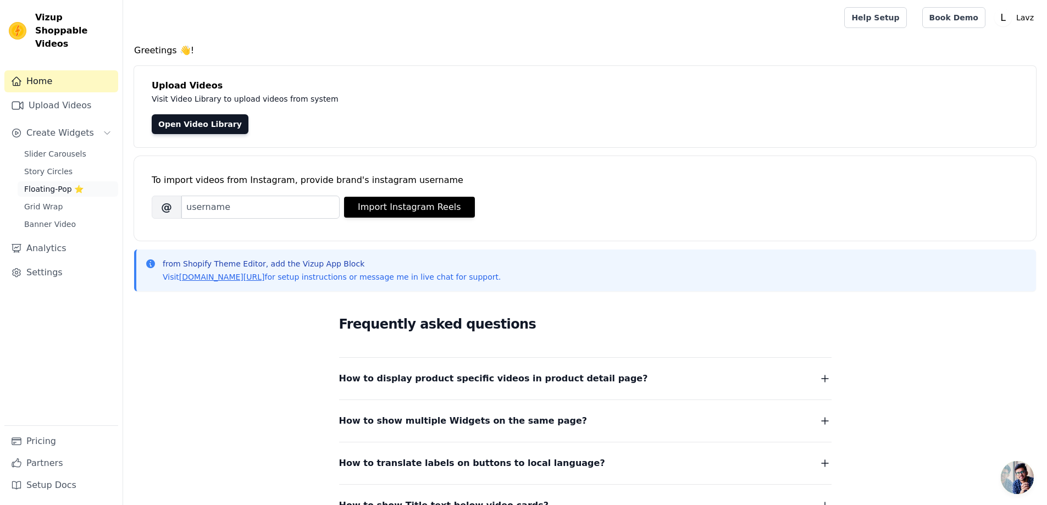
click at [49, 184] on span "Floating-Pop ⭐" at bounding box center [53, 189] width 59 height 11
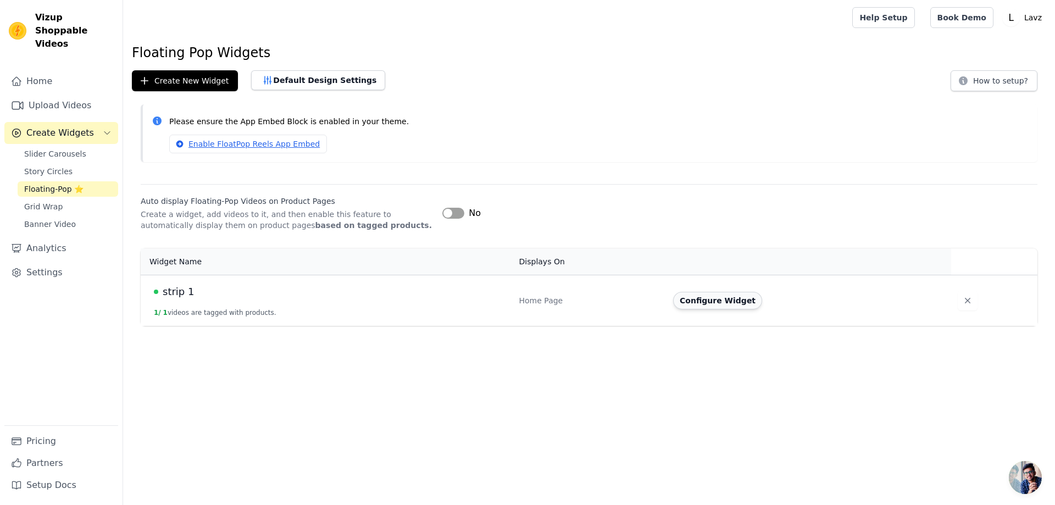
click at [721, 302] on button "Configure Widget" at bounding box center [717, 301] width 89 height 18
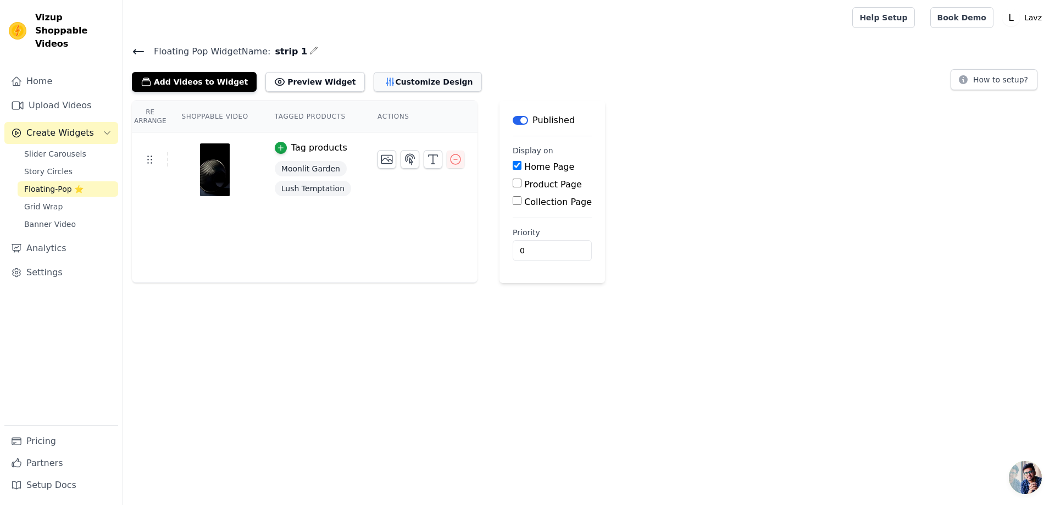
click at [396, 80] on button "Customize Design" at bounding box center [428, 82] width 108 height 20
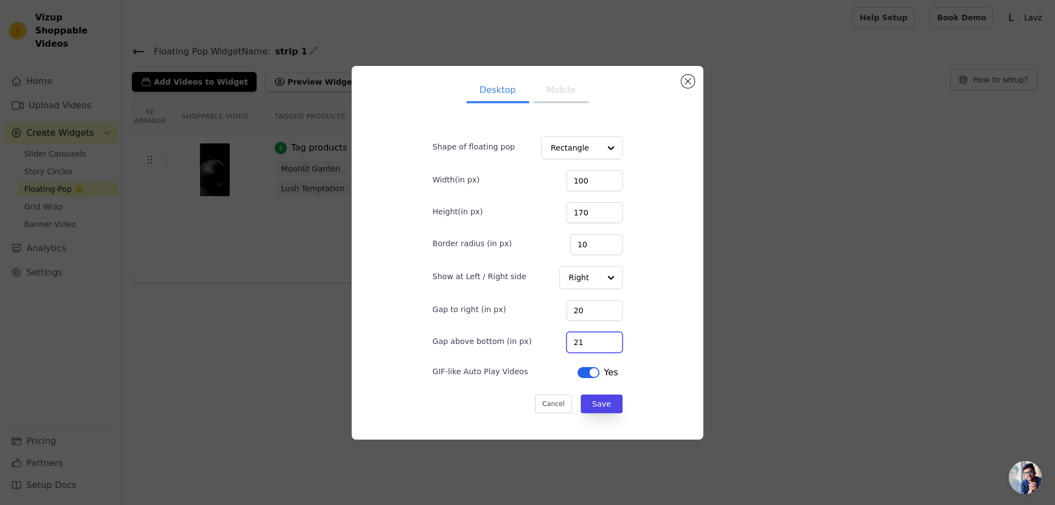
click at [601, 338] on input "21" at bounding box center [595, 342] width 56 height 21
click at [601, 338] on input "22" at bounding box center [595, 342] width 56 height 21
click at [601, 338] on input "23" at bounding box center [595, 342] width 56 height 21
click at [601, 338] on input "24" at bounding box center [595, 342] width 56 height 21
click at [601, 338] on input "25" at bounding box center [595, 342] width 56 height 21
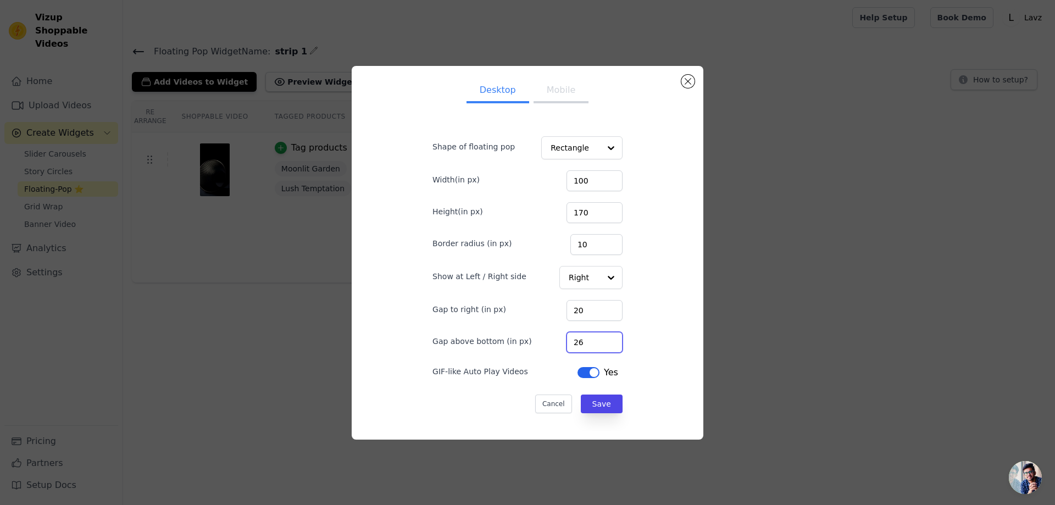
click at [601, 338] on input "26" at bounding box center [595, 342] width 56 height 21
click at [601, 338] on input "27" at bounding box center [595, 342] width 56 height 21
click at [601, 338] on input "28" at bounding box center [595, 342] width 56 height 21
click at [601, 338] on input "29" at bounding box center [595, 342] width 56 height 21
click at [601, 338] on input "30" at bounding box center [595, 342] width 56 height 21
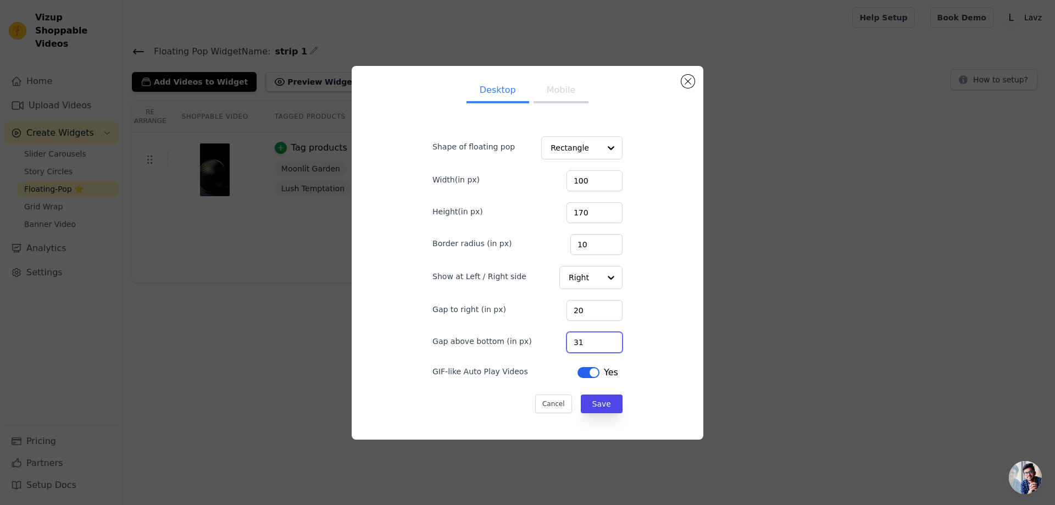
click at [601, 338] on input "31" at bounding box center [595, 342] width 56 height 21
click at [601, 338] on input "32" at bounding box center [595, 342] width 56 height 21
click at [601, 338] on input "33" at bounding box center [595, 342] width 56 height 21
click at [601, 338] on input "34" at bounding box center [595, 342] width 56 height 21
click at [601, 338] on input "35" at bounding box center [595, 342] width 56 height 21
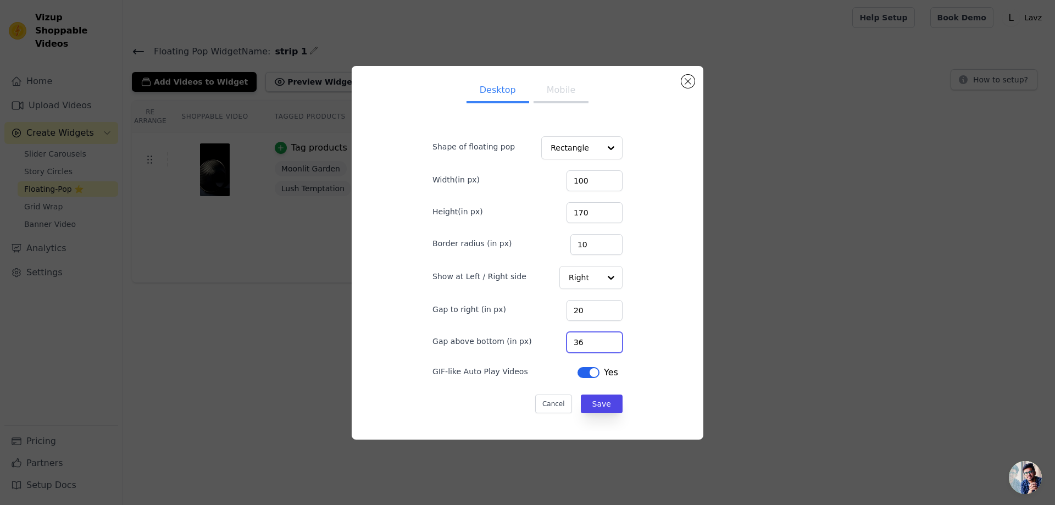
click at [601, 338] on input "36" at bounding box center [595, 342] width 56 height 21
click at [601, 338] on input "37" at bounding box center [595, 342] width 56 height 21
click at [601, 338] on input "38" at bounding box center [595, 342] width 56 height 21
click at [601, 338] on input "39" at bounding box center [595, 342] width 56 height 21
type input "40"
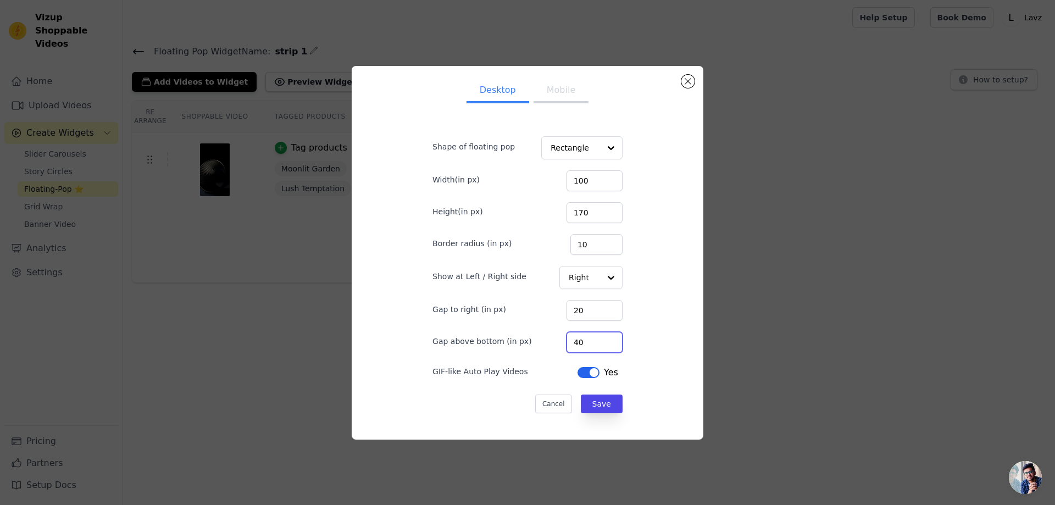
click at [601, 338] on input "40" at bounding box center [595, 342] width 56 height 21
click at [593, 402] on button "Save" at bounding box center [602, 404] width 42 height 19
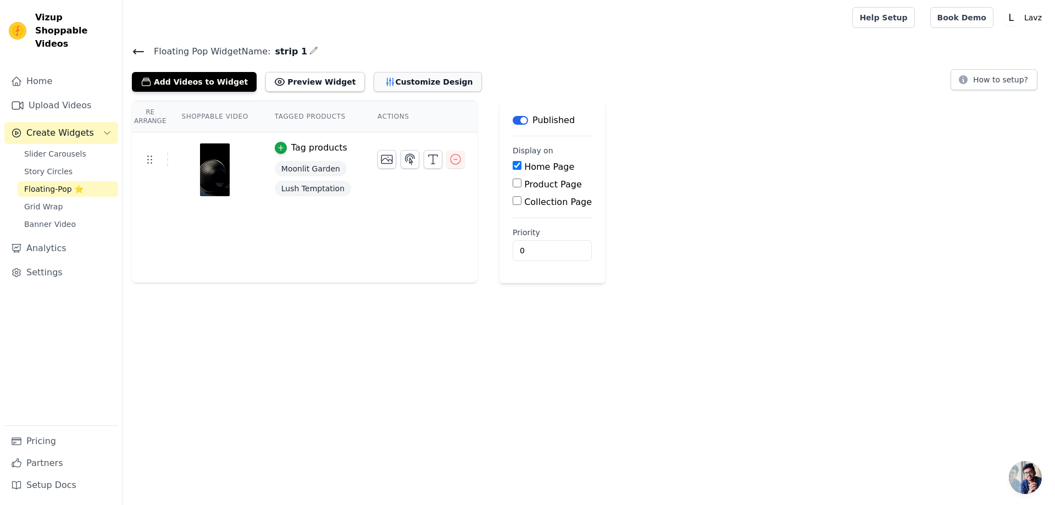
click at [381, 79] on button "Customize Design" at bounding box center [428, 82] width 108 height 20
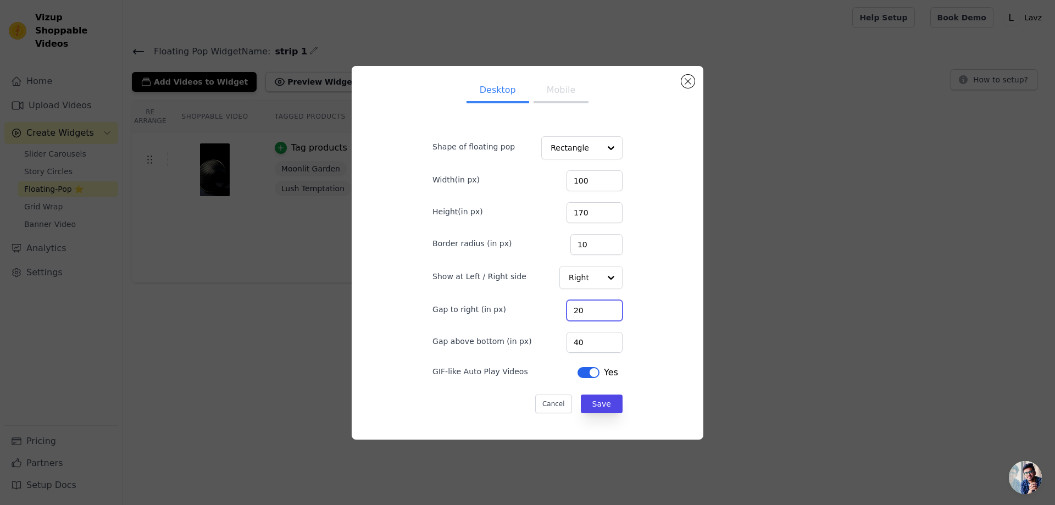
click at [582, 309] on input "20" at bounding box center [595, 310] width 56 height 21
type input "40"
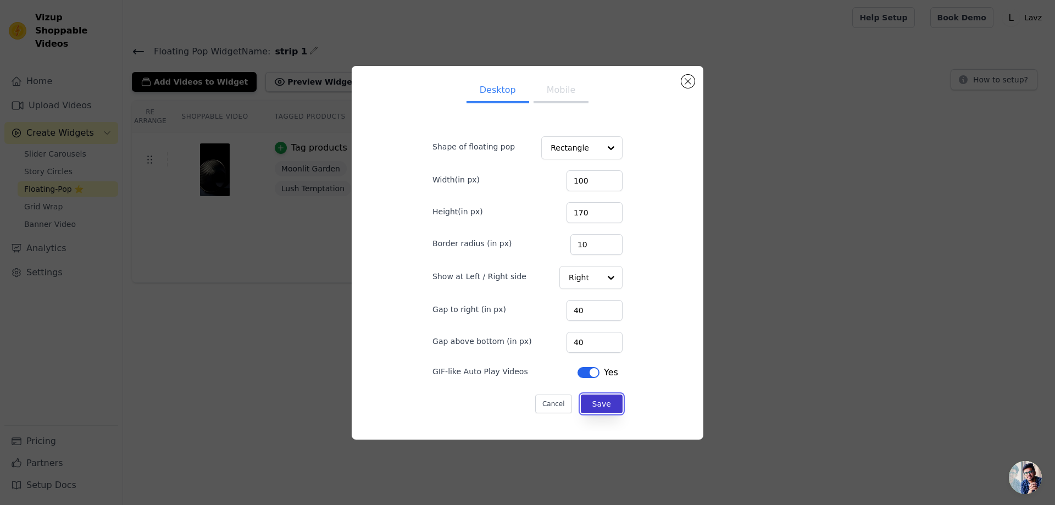
click at [594, 402] on button "Save" at bounding box center [602, 404] width 42 height 19
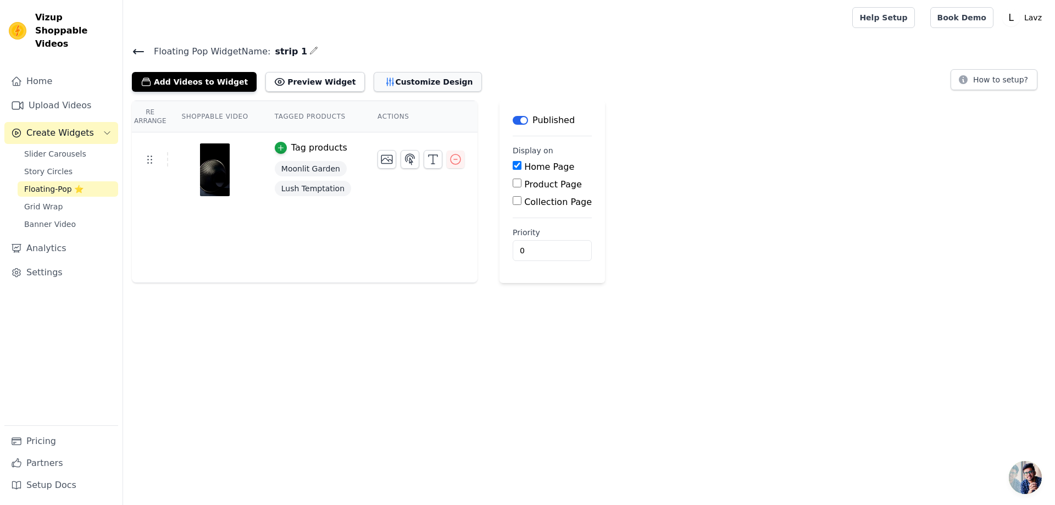
click at [387, 82] on button "Customize Design" at bounding box center [428, 82] width 108 height 20
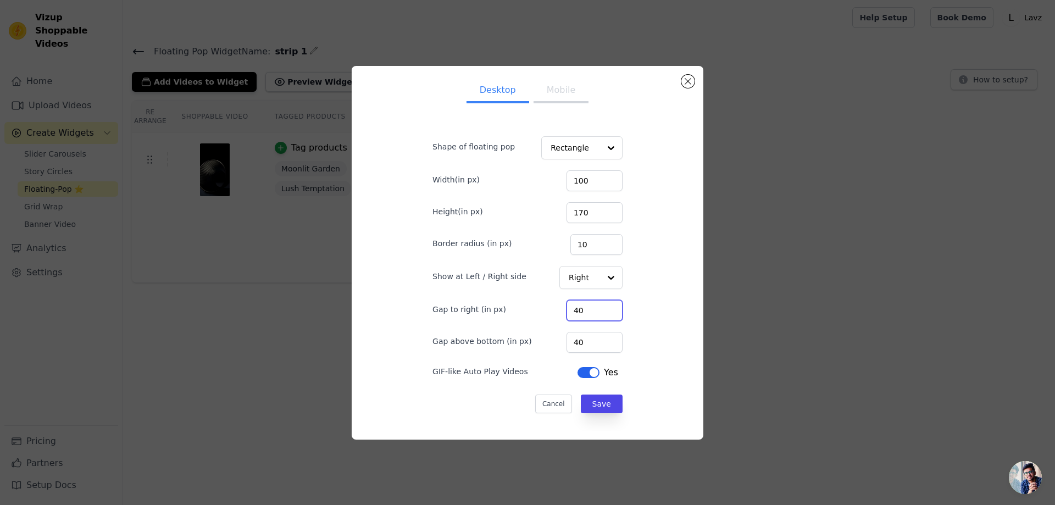
click at [571, 311] on input "40" at bounding box center [595, 310] width 56 height 21
type input "30"
click at [603, 338] on input "41" at bounding box center [595, 342] width 56 height 21
click at [603, 338] on input "42" at bounding box center [595, 342] width 56 height 21
click at [603, 338] on input "43" at bounding box center [595, 342] width 56 height 21
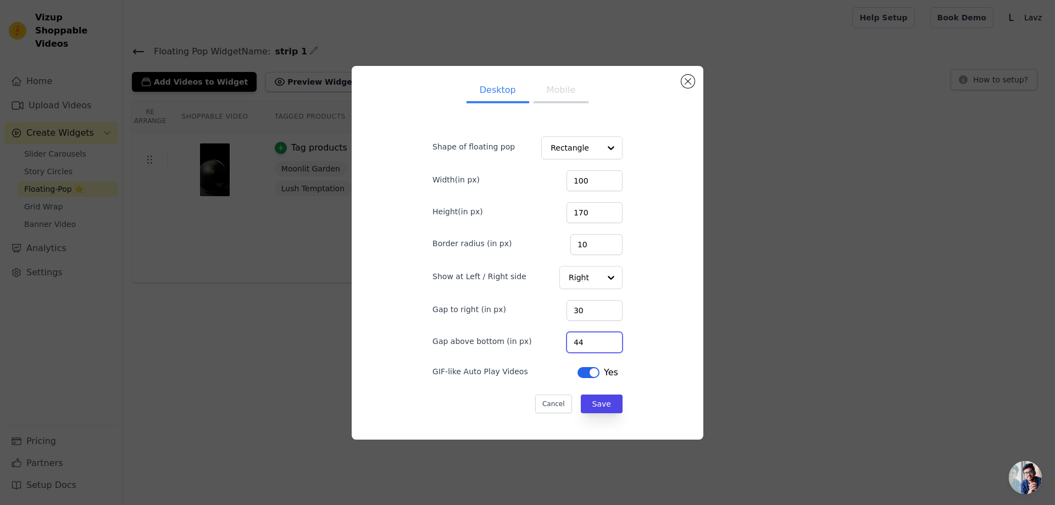
click at [603, 338] on input "44" at bounding box center [595, 342] width 56 height 21
click at [603, 338] on input "45" at bounding box center [595, 342] width 56 height 21
click at [603, 338] on input "46" at bounding box center [595, 342] width 56 height 21
click at [603, 338] on input "47" at bounding box center [595, 342] width 56 height 21
click at [603, 338] on input "48" at bounding box center [595, 342] width 56 height 21
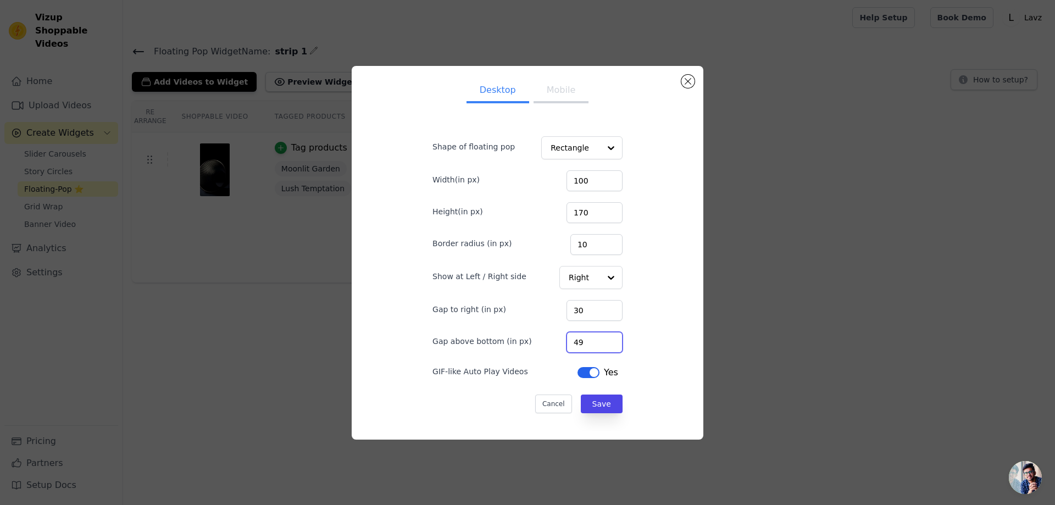
click at [603, 338] on input "49" at bounding box center [595, 342] width 56 height 21
click at [603, 338] on input "50" at bounding box center [595, 342] width 56 height 21
click at [603, 338] on input "51" at bounding box center [595, 342] width 56 height 21
click at [603, 338] on input "52" at bounding box center [595, 342] width 56 height 21
click at [603, 338] on input "53" at bounding box center [595, 342] width 56 height 21
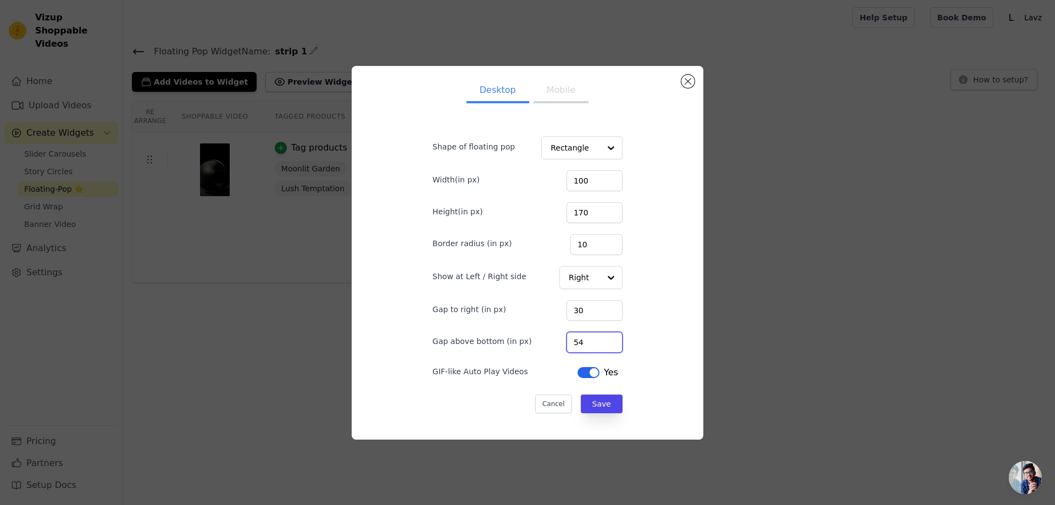
click at [603, 338] on input "54" at bounding box center [595, 342] width 56 height 21
click at [603, 338] on input "55" at bounding box center [595, 342] width 56 height 21
click at [603, 338] on input "56" at bounding box center [595, 342] width 56 height 21
click at [603, 338] on input "57" at bounding box center [595, 342] width 56 height 21
click at [603, 338] on input "58" at bounding box center [595, 342] width 56 height 21
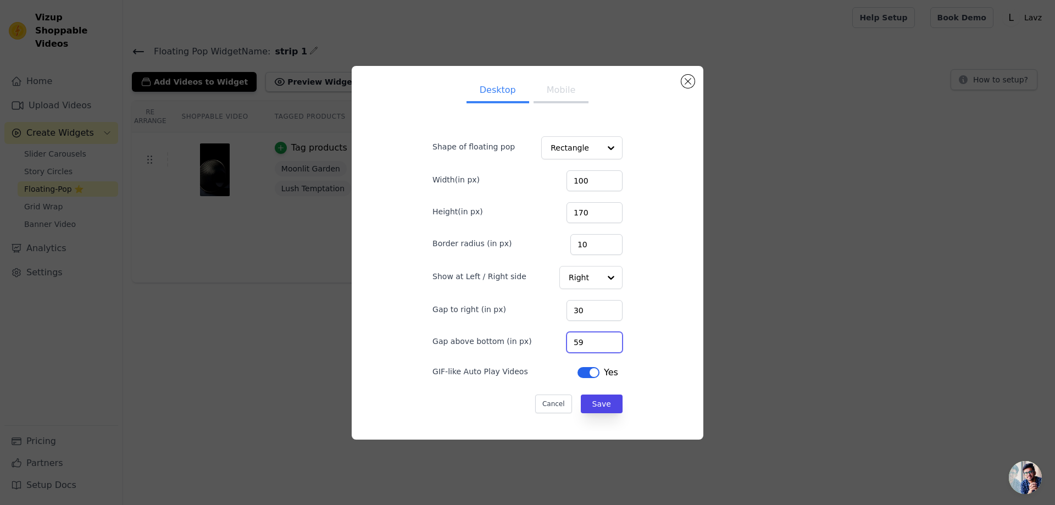
click at [603, 338] on input "59" at bounding box center [595, 342] width 56 height 21
click at [603, 338] on input "60" at bounding box center [595, 342] width 56 height 21
type input "61"
click at [603, 338] on input "61" at bounding box center [595, 342] width 56 height 21
click at [587, 399] on button "Save" at bounding box center [602, 404] width 42 height 19
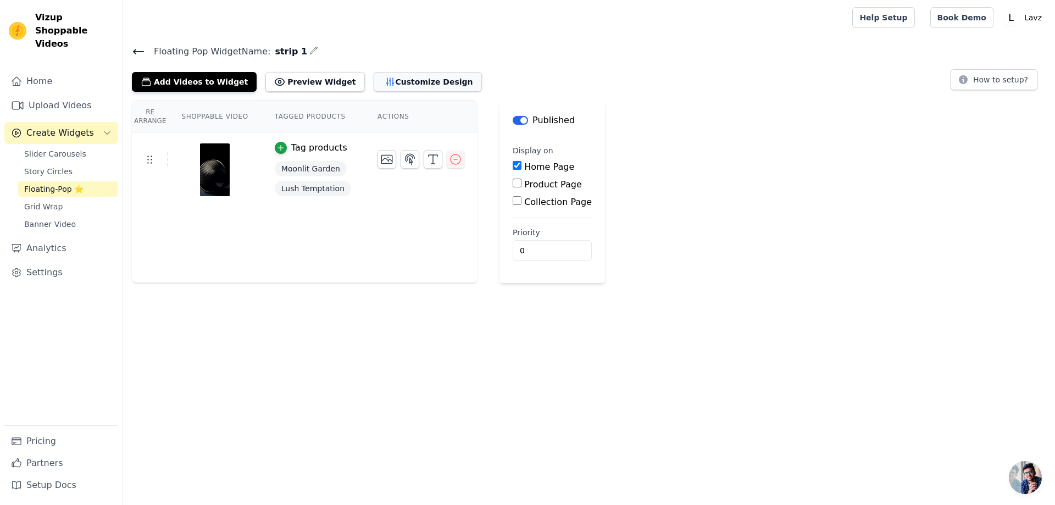
click at [388, 81] on button "Customize Design" at bounding box center [428, 82] width 108 height 20
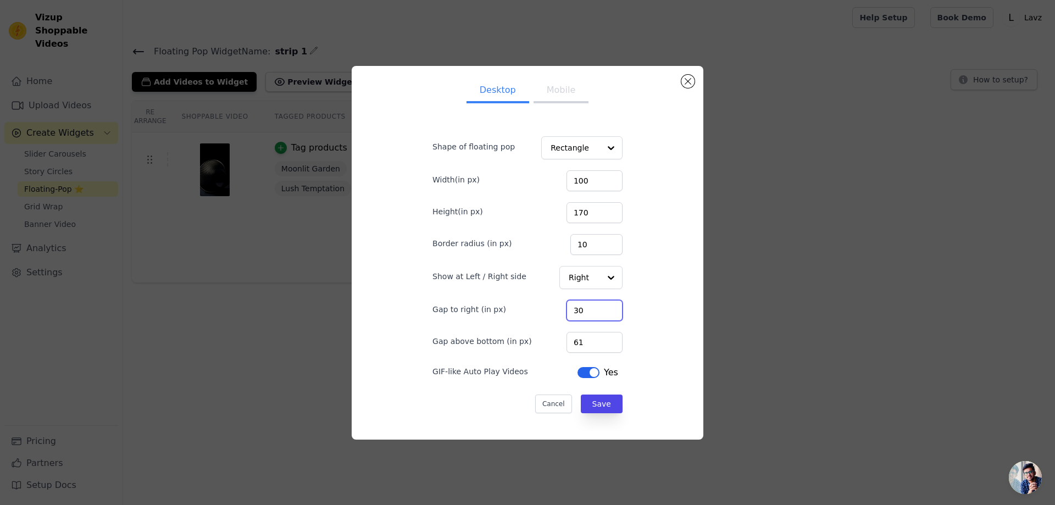
click at [580, 309] on input "30" at bounding box center [595, 310] width 56 height 21
type input "1"
type input "20"
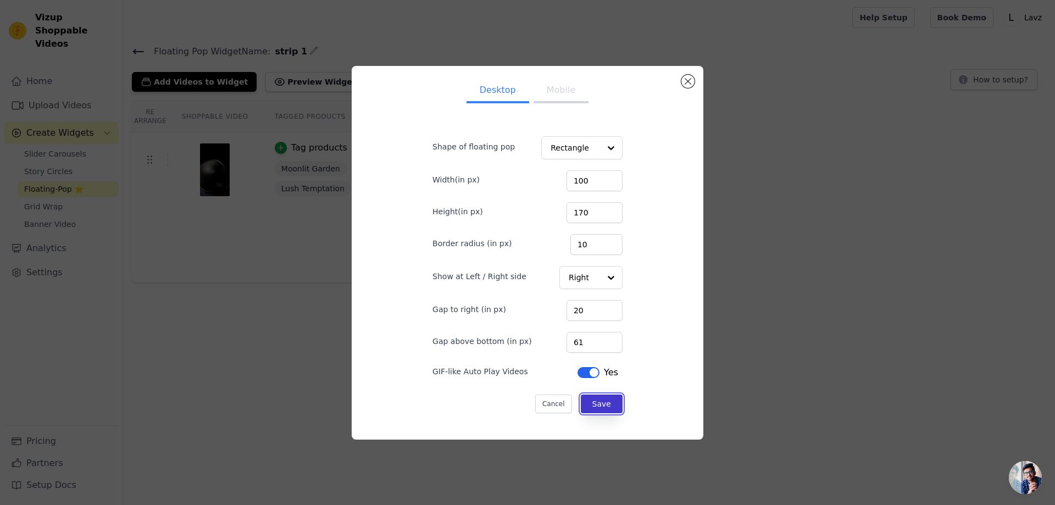
click at [602, 404] on button "Save" at bounding box center [602, 404] width 42 height 19
